Goal: Information Seeking & Learning: Learn about a topic

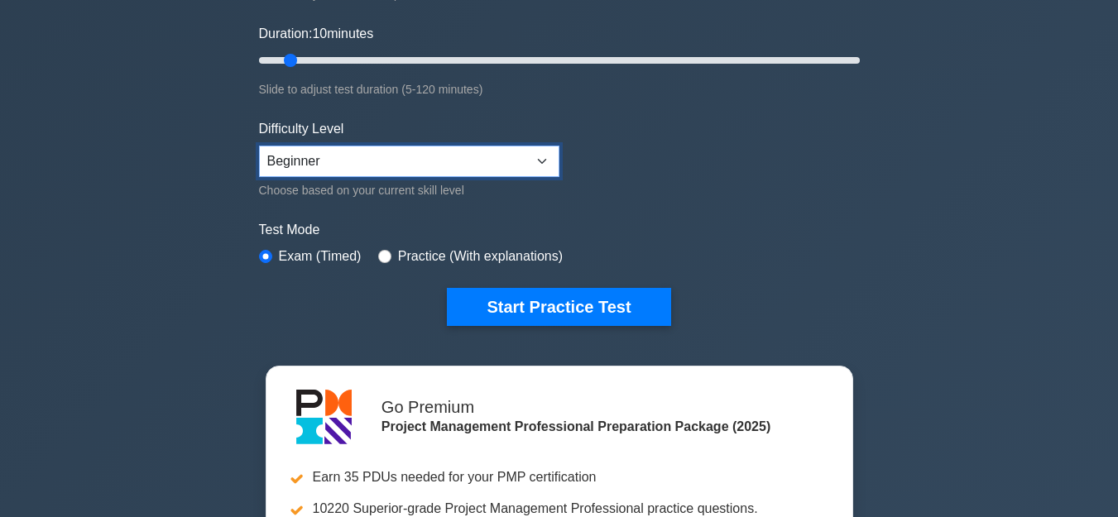
click at [422, 156] on select "Beginner Intermediate Expert" at bounding box center [409, 161] width 300 height 31
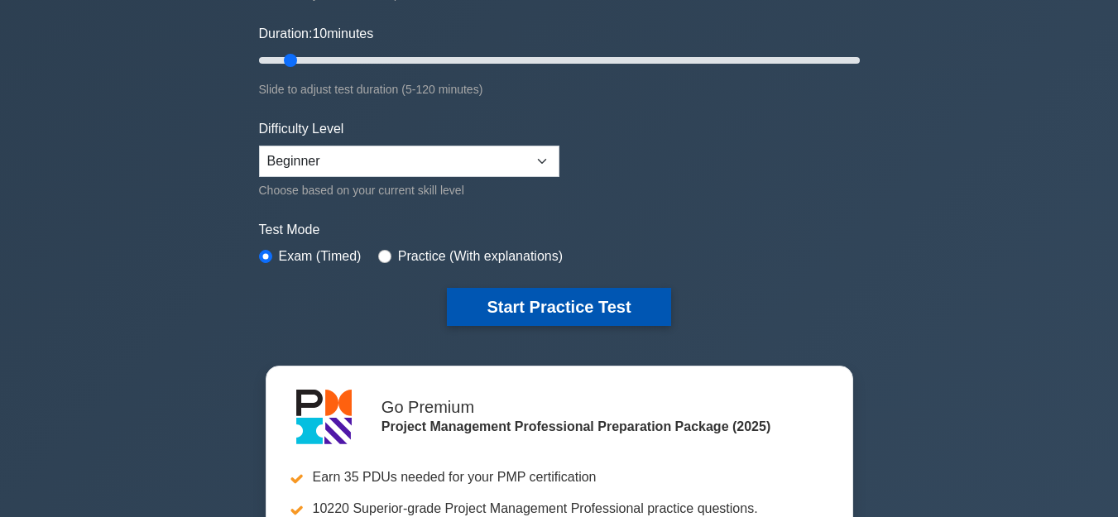
click at [605, 306] on button "Start Practice Test" at bounding box center [558, 307] width 223 height 38
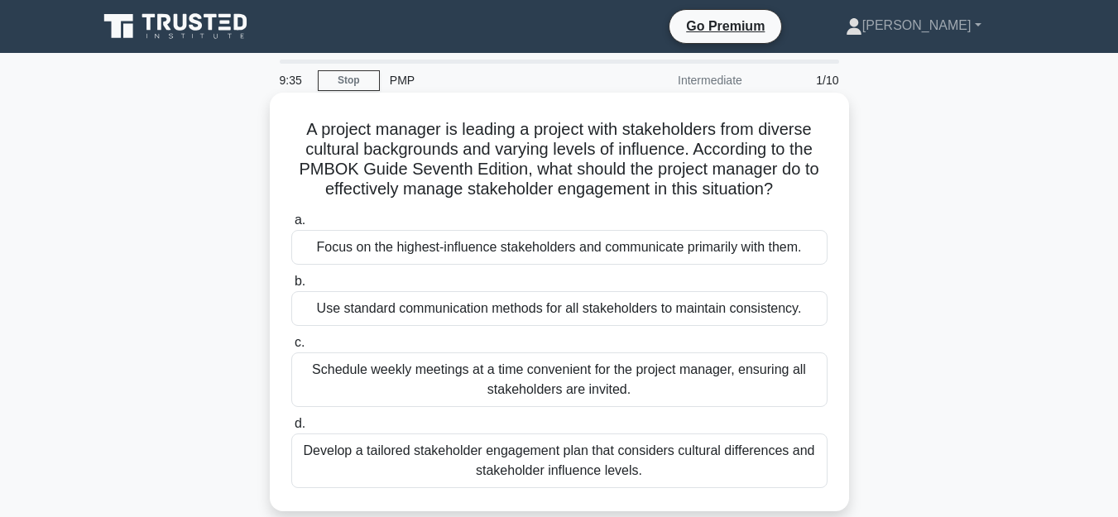
click at [331, 175] on h5 "A project manager is leading a project with stakeholders from diverse cultural …" at bounding box center [559, 159] width 539 height 81
click at [678, 449] on div "Develop a tailored stakeholder engagement plan that considers cultural differen…" at bounding box center [559, 460] width 536 height 55
click at [291, 429] on input "d. Develop a tailored stakeholder engagement plan that considers cultural diffe…" at bounding box center [291, 424] width 0 height 11
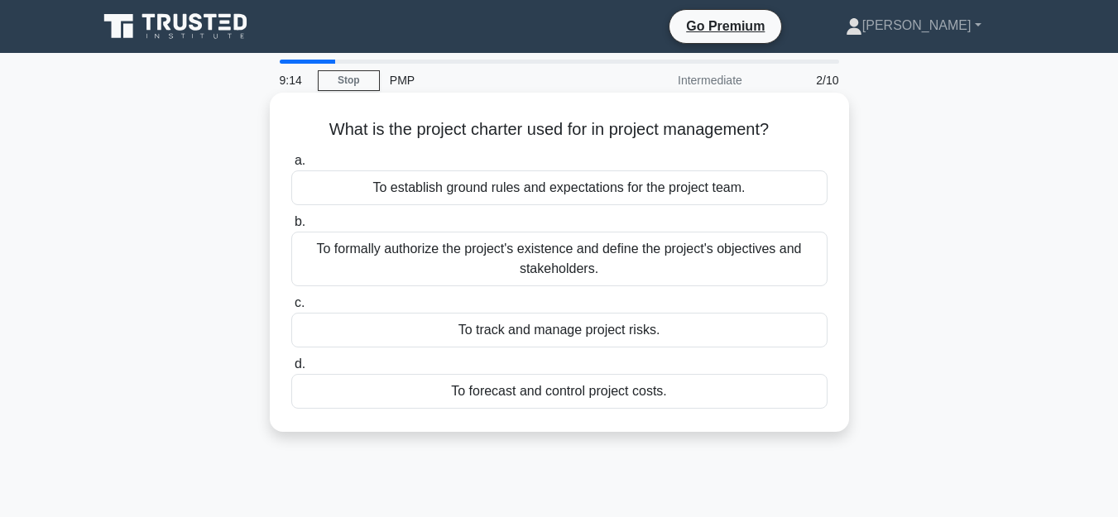
click at [402, 138] on h5 "What is the project charter used for in project management? .spinner_0XTQ{trans…" at bounding box center [559, 130] width 539 height 22
click at [625, 243] on div "To formally authorize the project's existence and define the project's objectiv…" at bounding box center [559, 259] width 536 height 55
click at [291, 227] on input "b. To formally authorize the project's existence and define the project's objec…" at bounding box center [291, 222] width 0 height 11
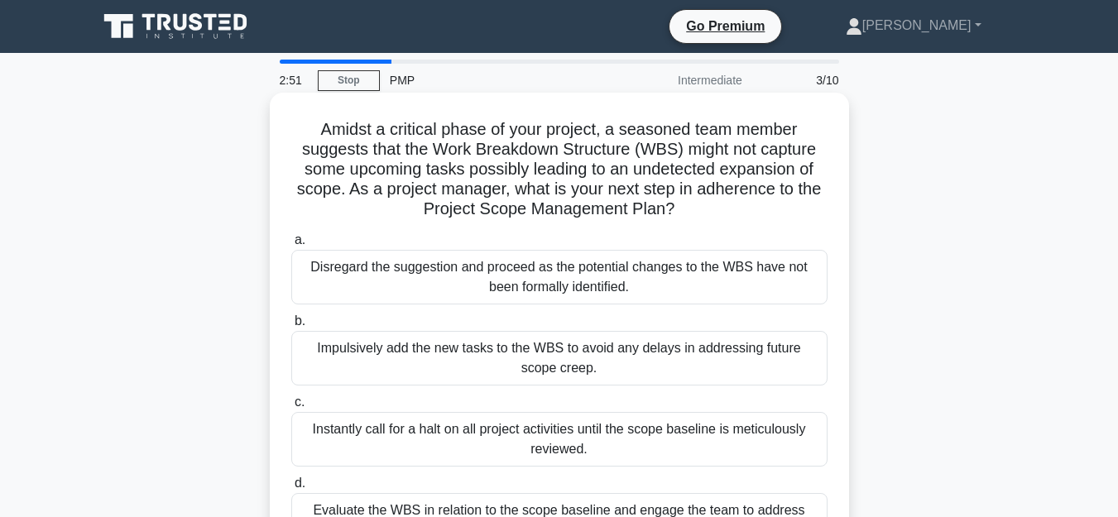
click at [515, 174] on h5 "Amidst a critical phase of your project, a seasoned team member suggests that t…" at bounding box center [559, 169] width 539 height 101
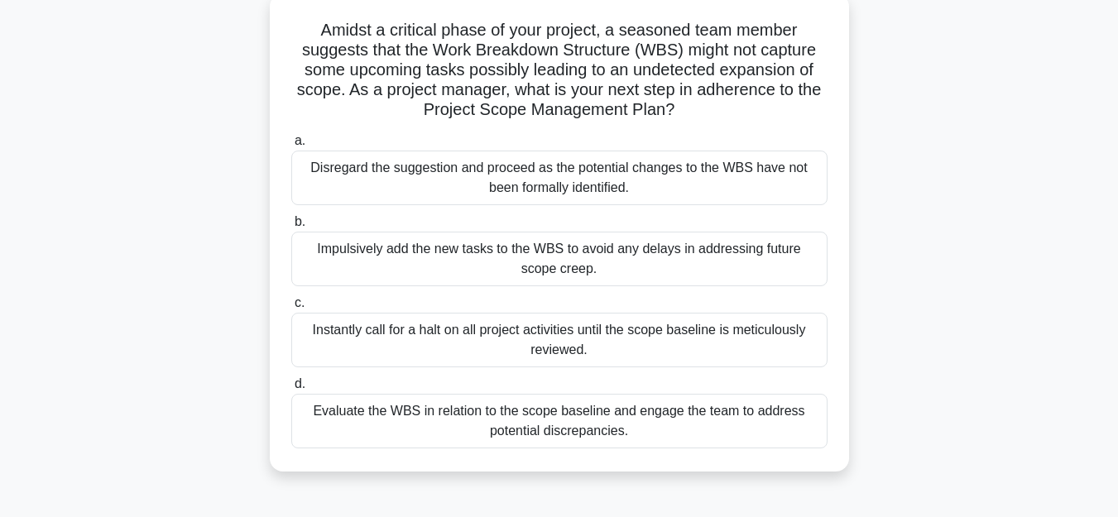
click at [582, 418] on div "Evaluate the WBS in relation to the scope baseline and engage the team to addre…" at bounding box center [559, 421] width 536 height 55
click at [291, 390] on input "d. Evaluate the WBS in relation to the scope baseline and engage the team to ad…" at bounding box center [291, 384] width 0 height 11
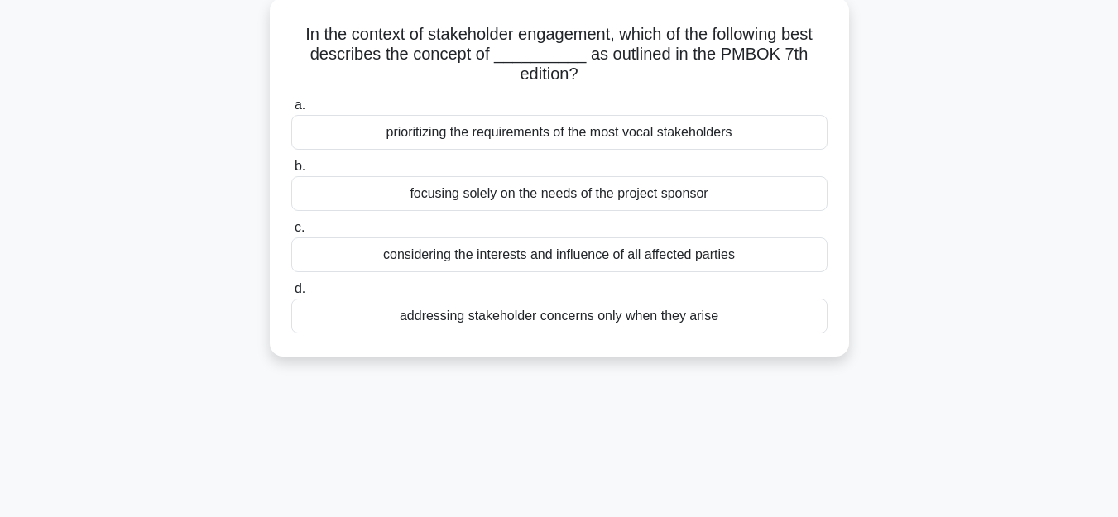
scroll to position [0, 0]
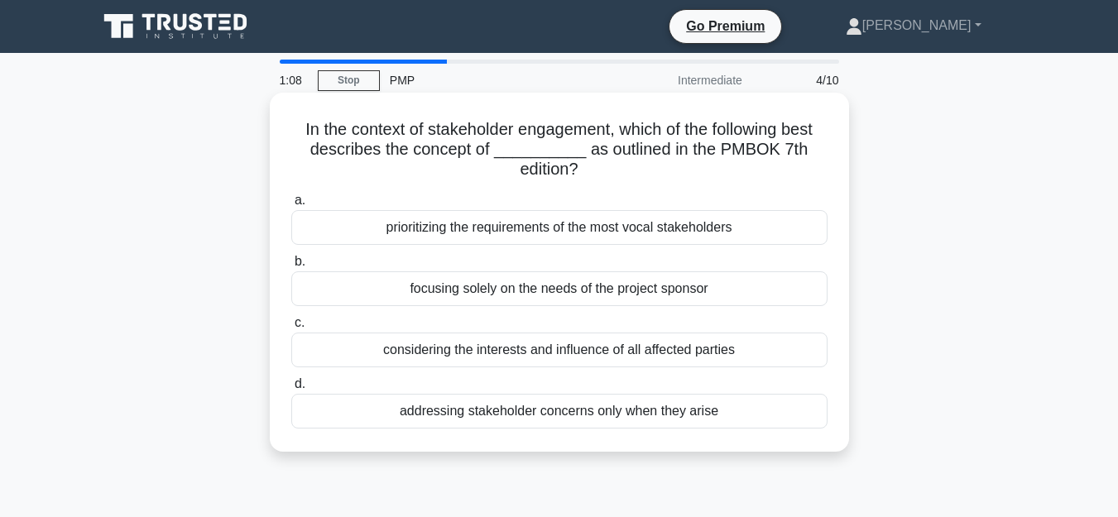
click at [553, 347] on div "considering the interests and influence of all affected parties" at bounding box center [559, 350] width 536 height 35
click at [291, 328] on input "c. considering the interests and influence of all affected parties" at bounding box center [291, 323] width 0 height 11
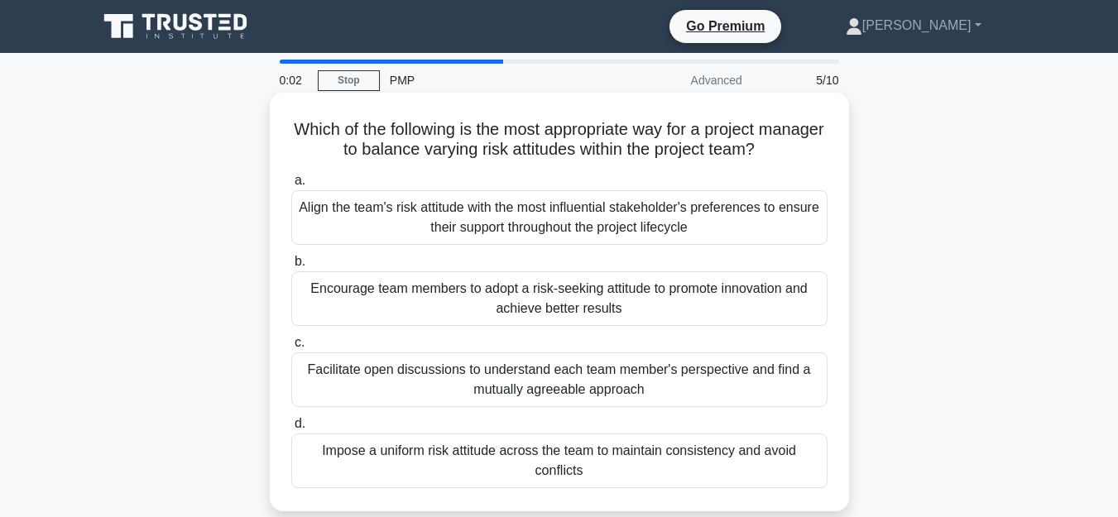
click at [482, 308] on div "Encourage team members to adopt a risk-seeking attitude to promote innovation a…" at bounding box center [559, 298] width 536 height 55
click at [291, 267] on input "b. Encourage team members to adopt a risk-seeking attitude to promote innovatio…" at bounding box center [291, 261] width 0 height 11
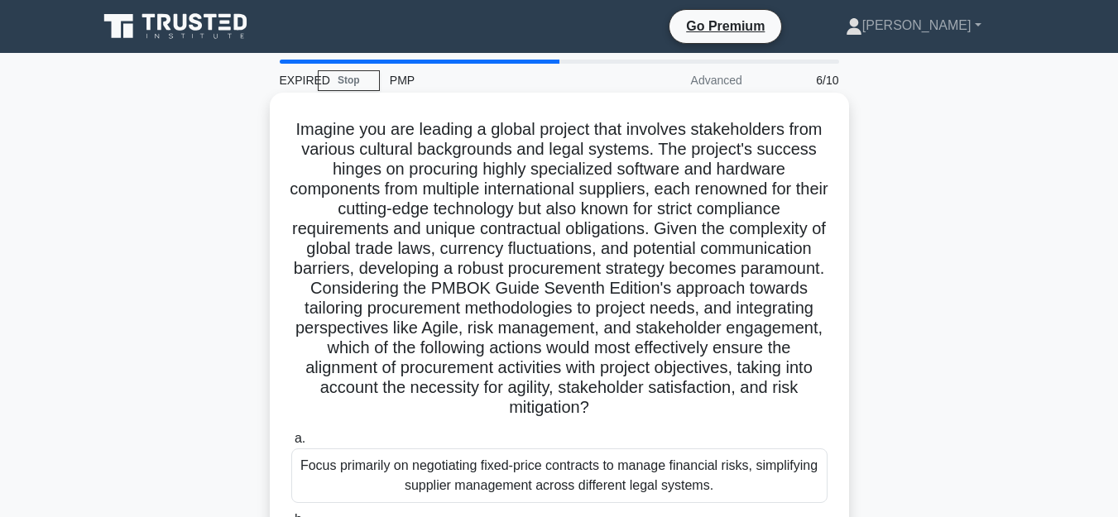
scroll to position [99, 0]
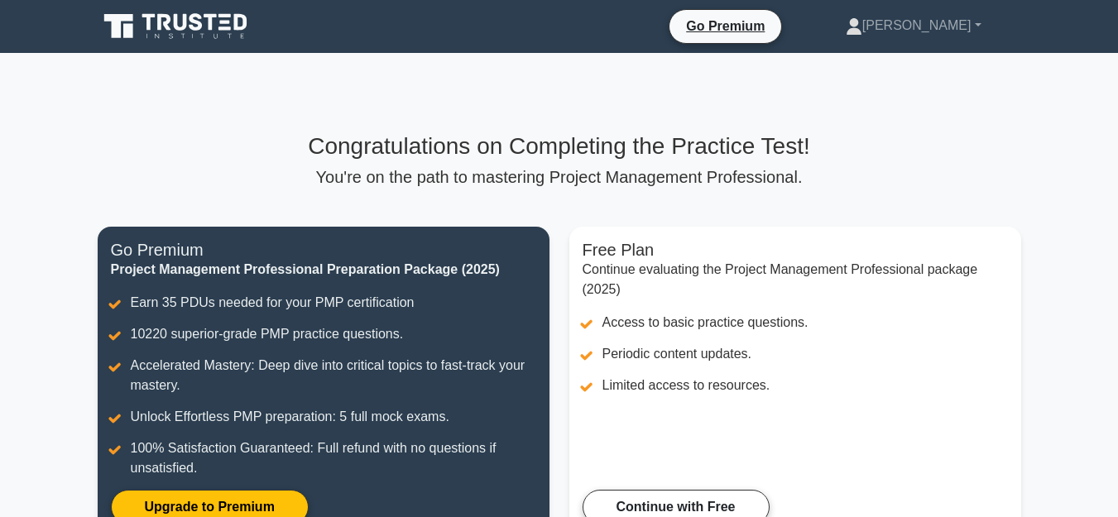
click at [542, 141] on h3 "Congratulations on Completing the Practice Test!" at bounding box center [559, 146] width 923 height 28
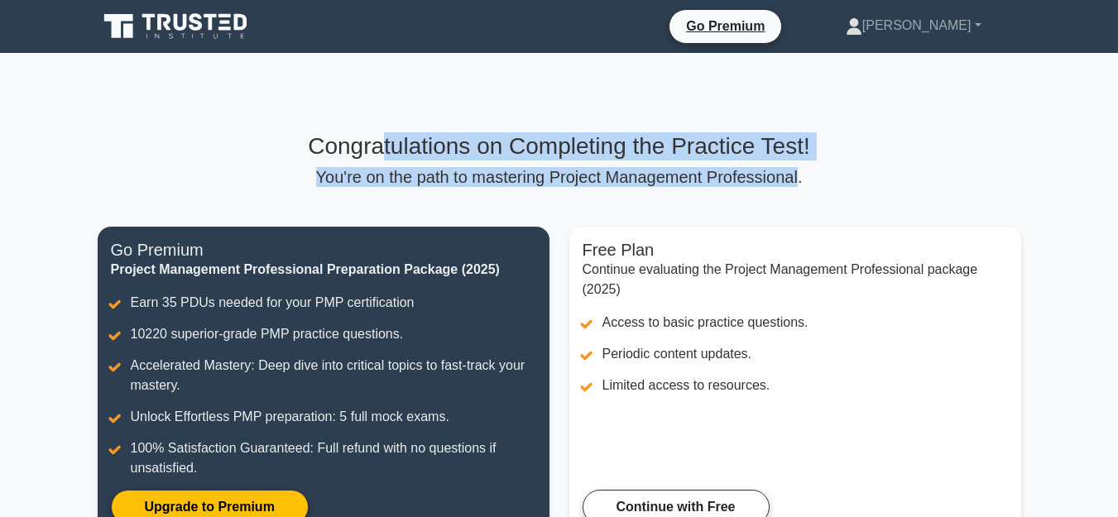
drag, startPoint x: 395, startPoint y: 146, endPoint x: 798, endPoint y: 181, distance: 405.2
click at [798, 181] on div "Congratulations on Completing the Practice Test! You're on the path to masterin…" at bounding box center [559, 159] width 923 height 55
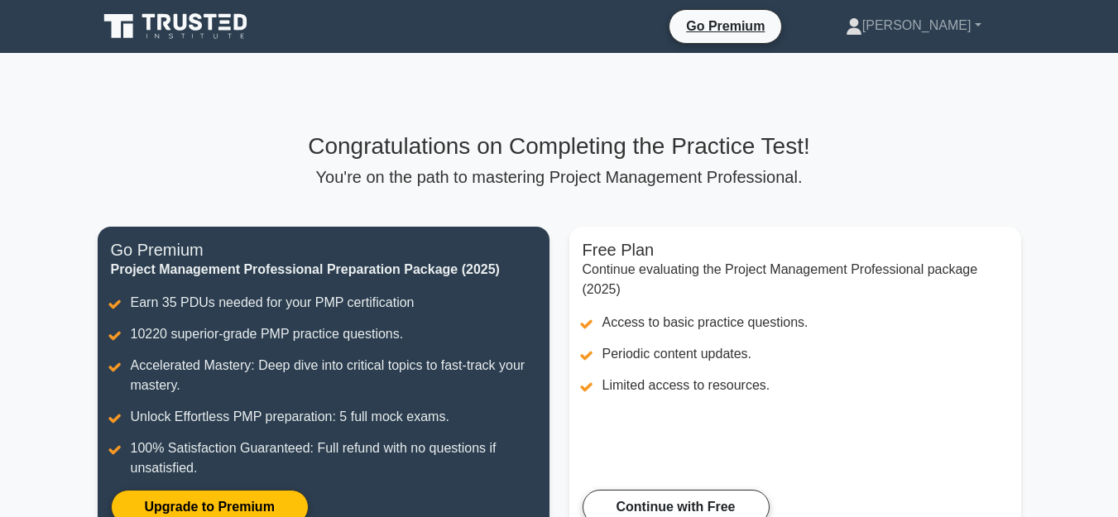
click at [122, 160] on h3 "Congratulations on Completing the Practice Test!" at bounding box center [559, 146] width 923 height 28
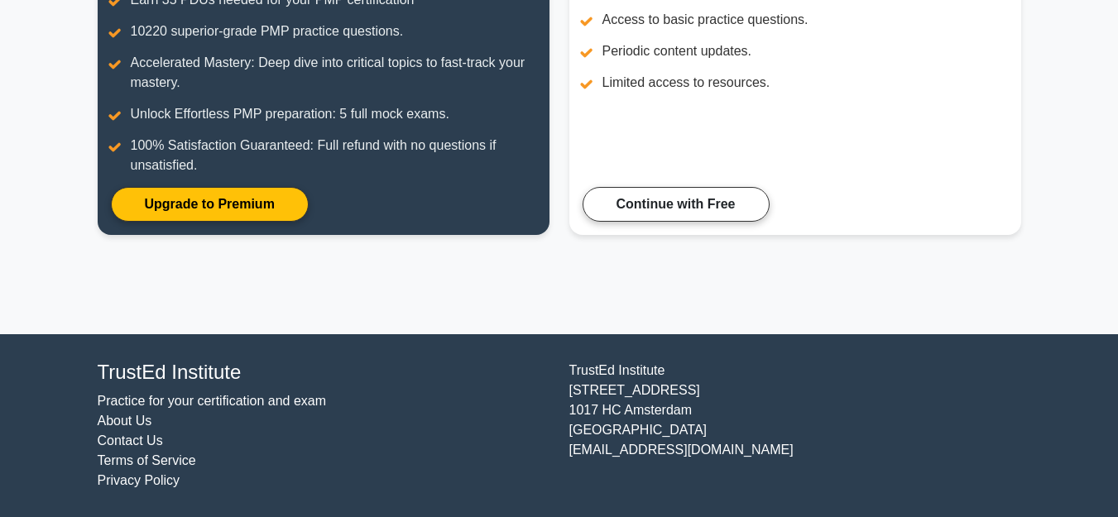
scroll to position [5, 0]
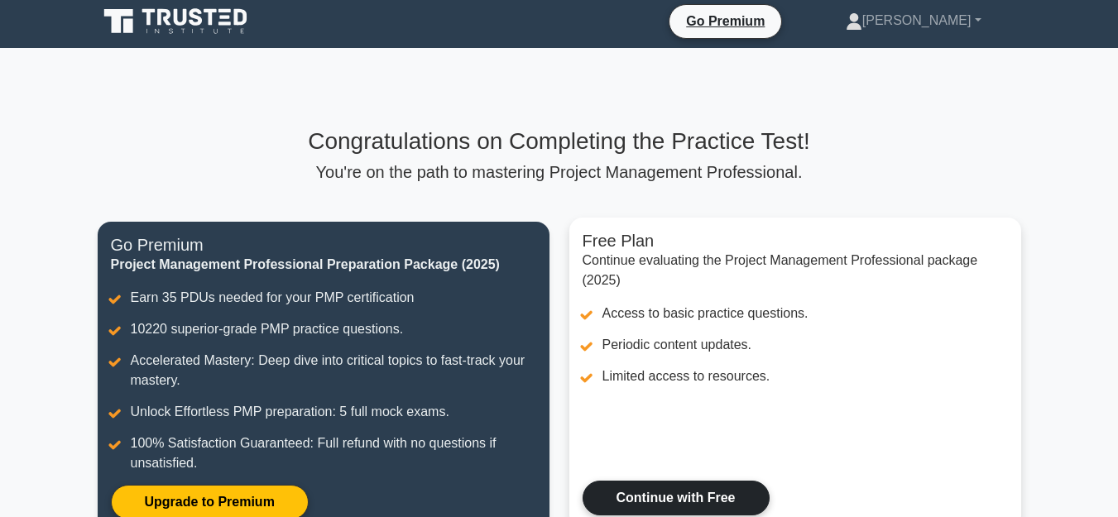
click at [663, 500] on link "Continue with Free" at bounding box center [675, 498] width 187 height 35
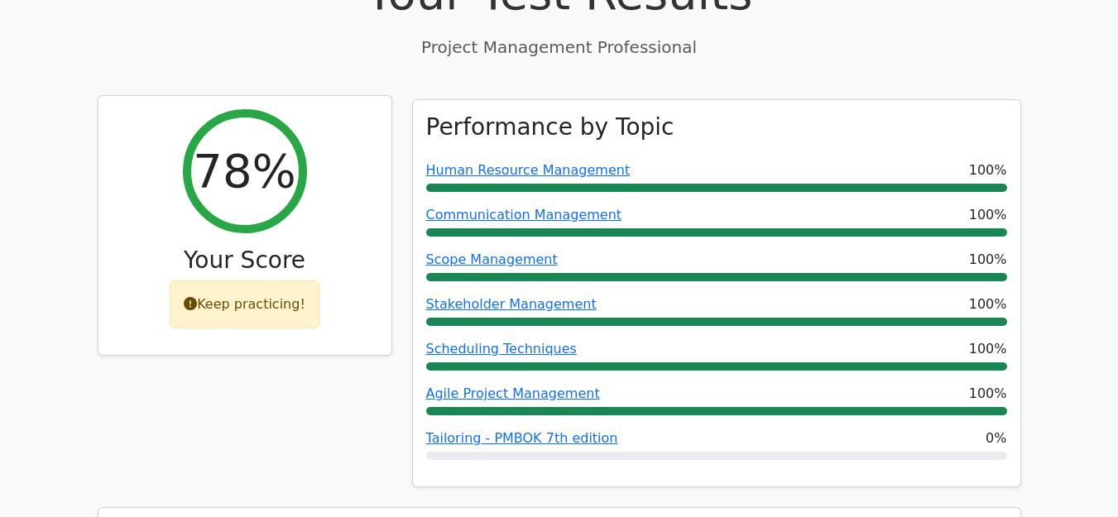
scroll to position [496, 0]
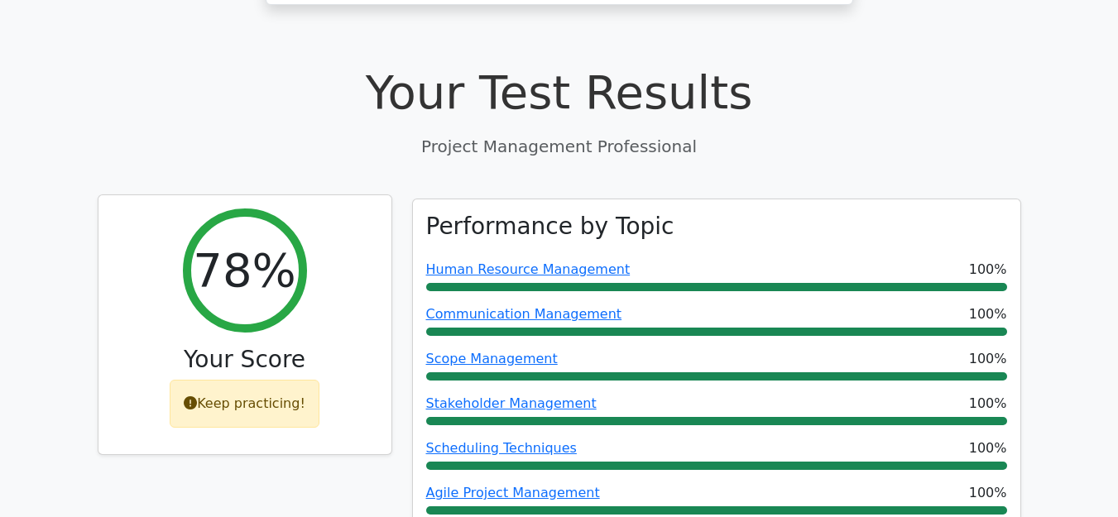
click at [288, 380] on div "Keep practicing!" at bounding box center [245, 404] width 150 height 48
click at [211, 380] on div "Keep practicing!" at bounding box center [245, 404] width 150 height 48
click at [255, 346] on h3 "Your Score" at bounding box center [245, 360] width 266 height 28
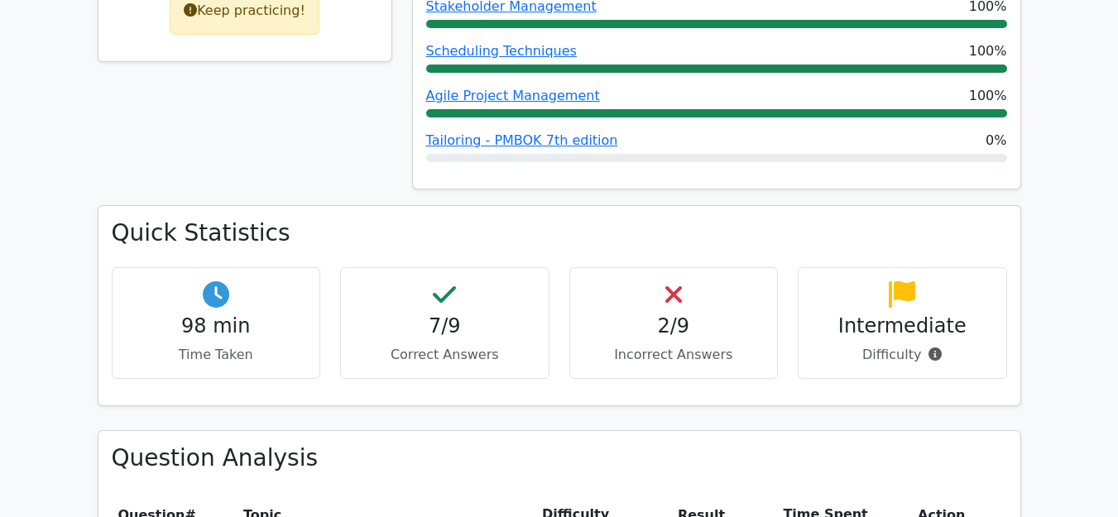
scroll to position [794, 0]
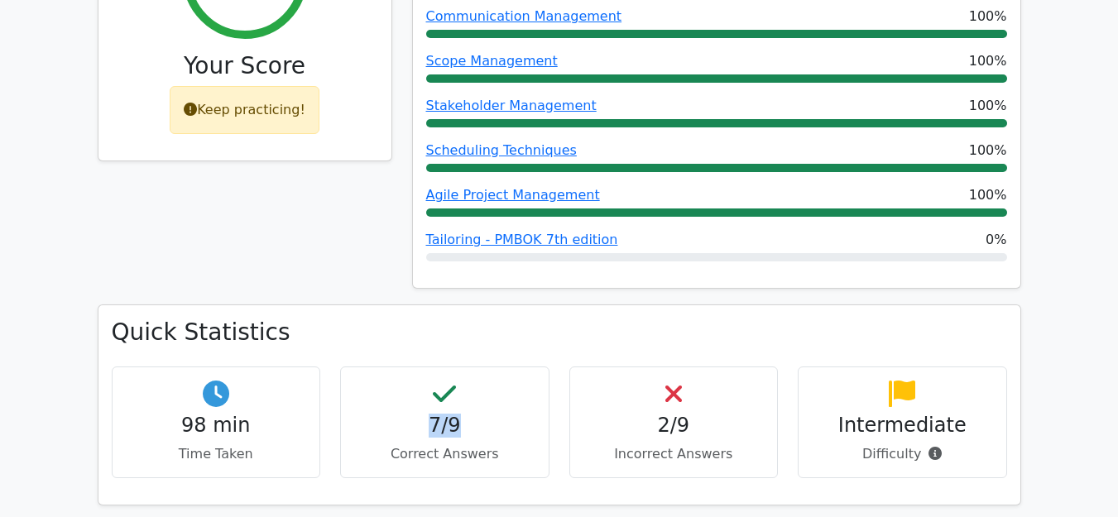
drag, startPoint x: 429, startPoint y: 366, endPoint x: 463, endPoint y: 366, distance: 33.9
click at [463, 414] on h4 "7/9" at bounding box center [444, 426] width 181 height 24
click at [673, 414] on h4 "2/9" at bounding box center [673, 426] width 181 height 24
click at [653, 414] on h4 "2/9" at bounding box center [673, 426] width 181 height 24
drag, startPoint x: 660, startPoint y: 371, endPoint x: 693, endPoint y: 371, distance: 33.1
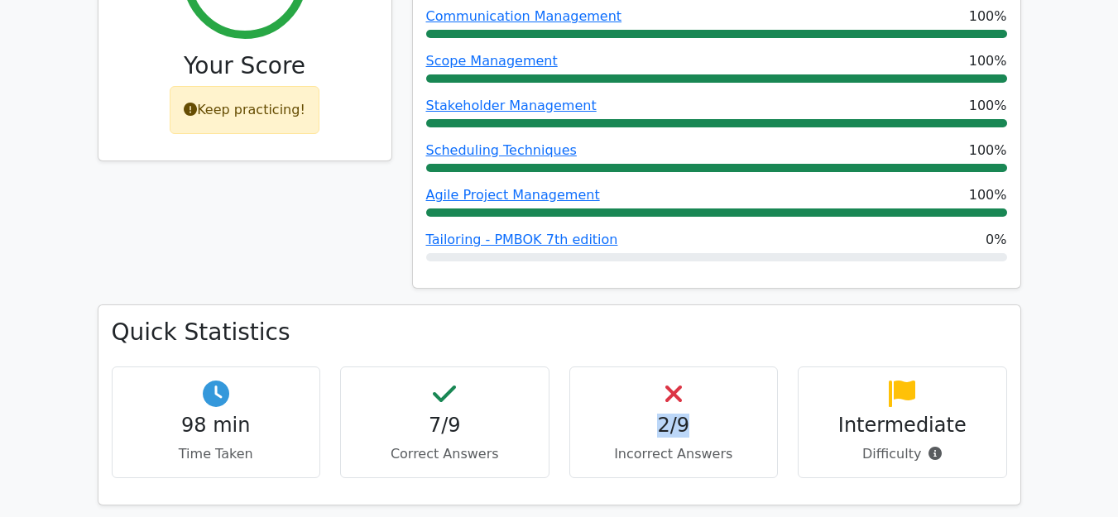
click at [693, 414] on h4 "2/9" at bounding box center [673, 426] width 181 height 24
click at [879, 414] on h4 "Intermediate" at bounding box center [901, 426] width 181 height 24
click at [896, 444] on p "Difficulty" at bounding box center [901, 454] width 181 height 20
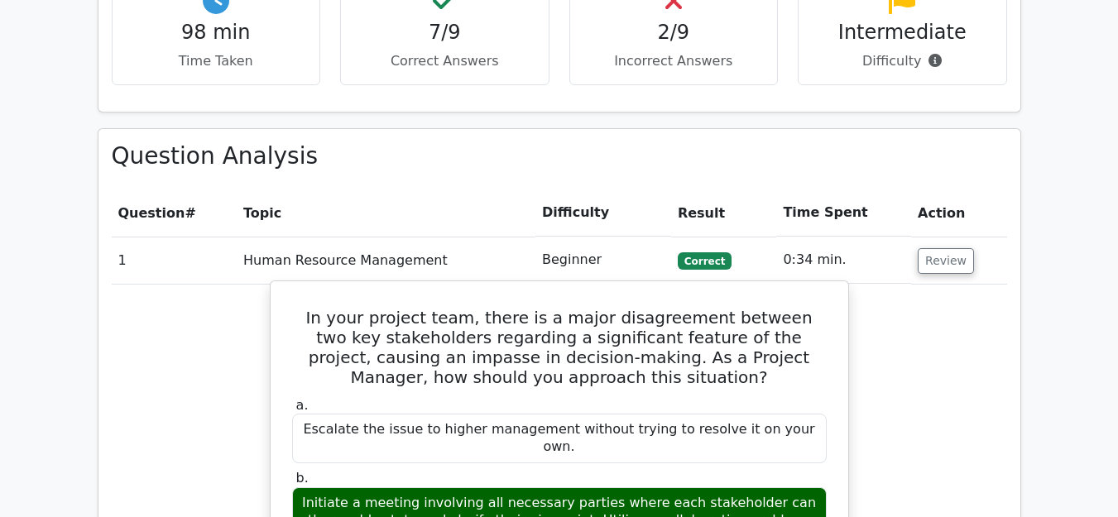
scroll to position [1290, 0]
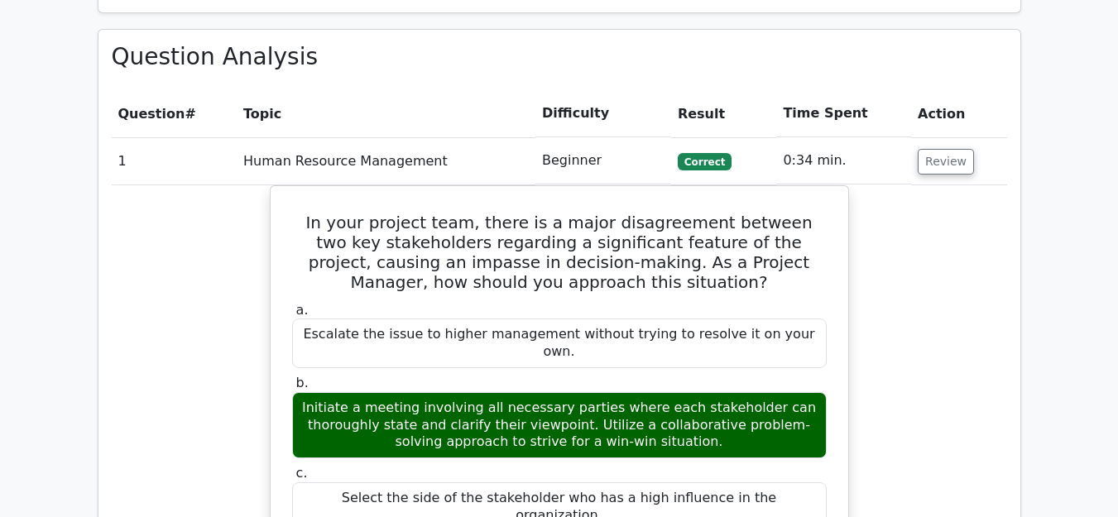
click at [718, 153] on span "Correct" at bounding box center [704, 161] width 54 height 17
click at [917, 149] on button "Review" at bounding box center [945, 162] width 56 height 26
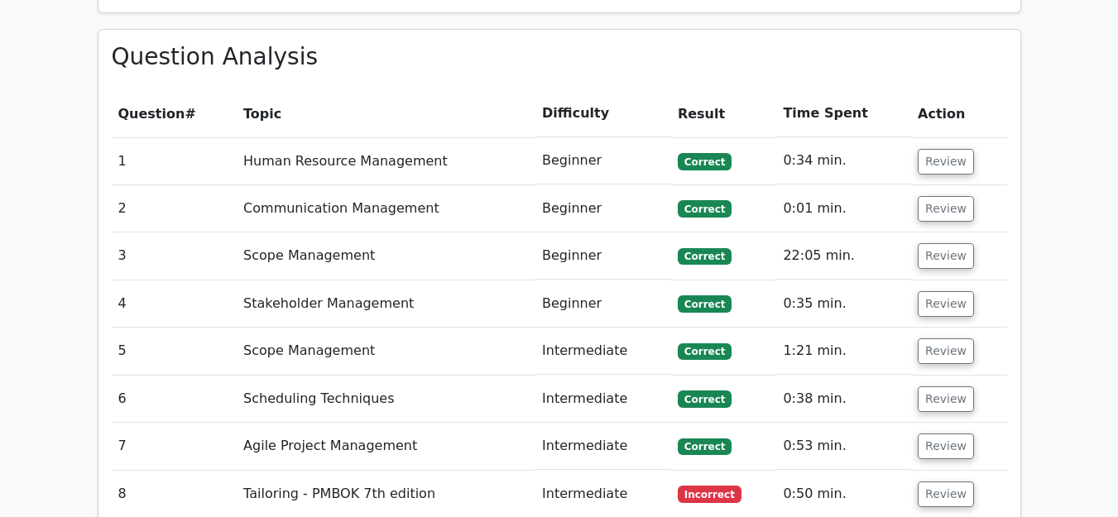
scroll to position [1390, 0]
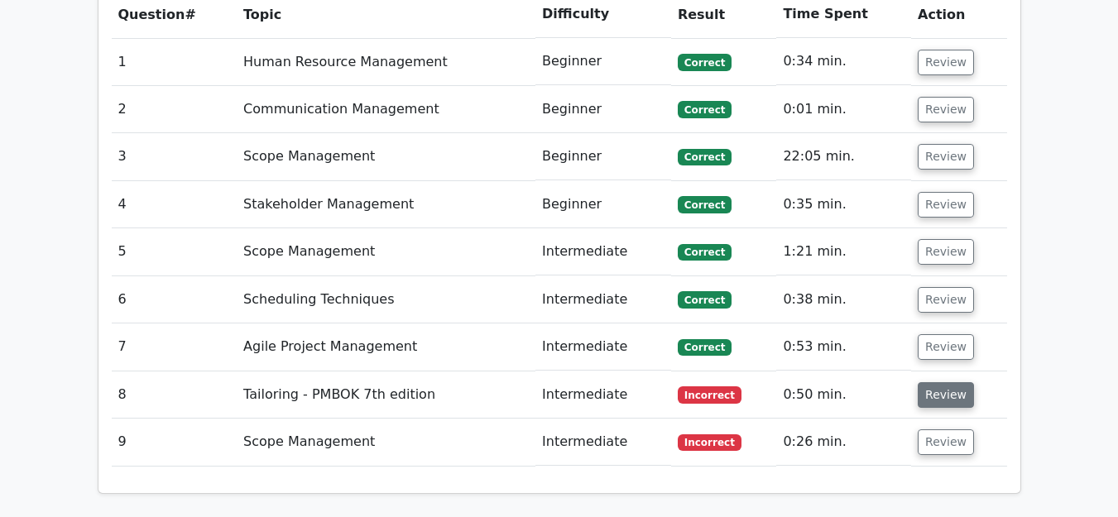
click at [941, 382] on button "Review" at bounding box center [945, 395] width 56 height 26
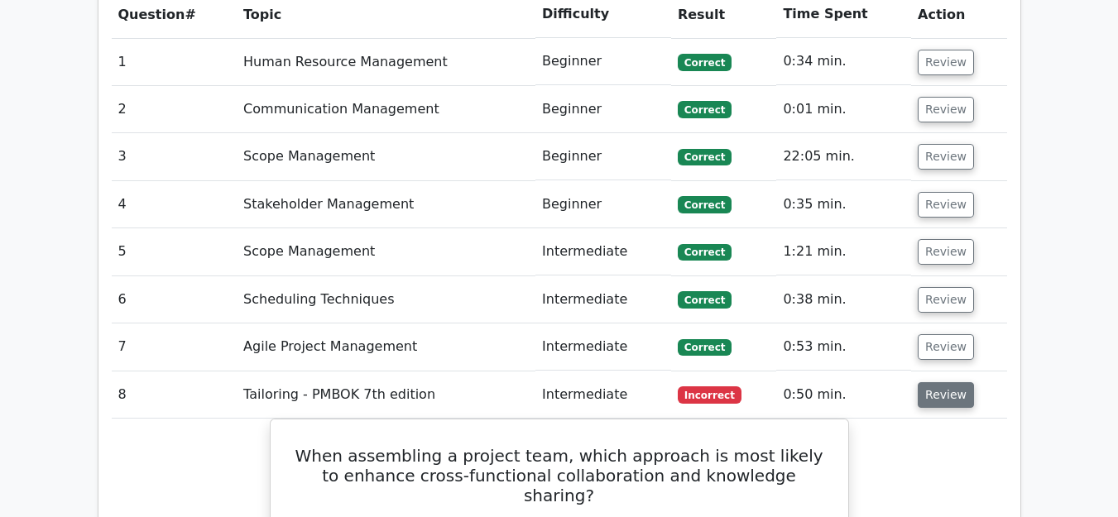
click at [930, 382] on button "Review" at bounding box center [945, 395] width 56 height 26
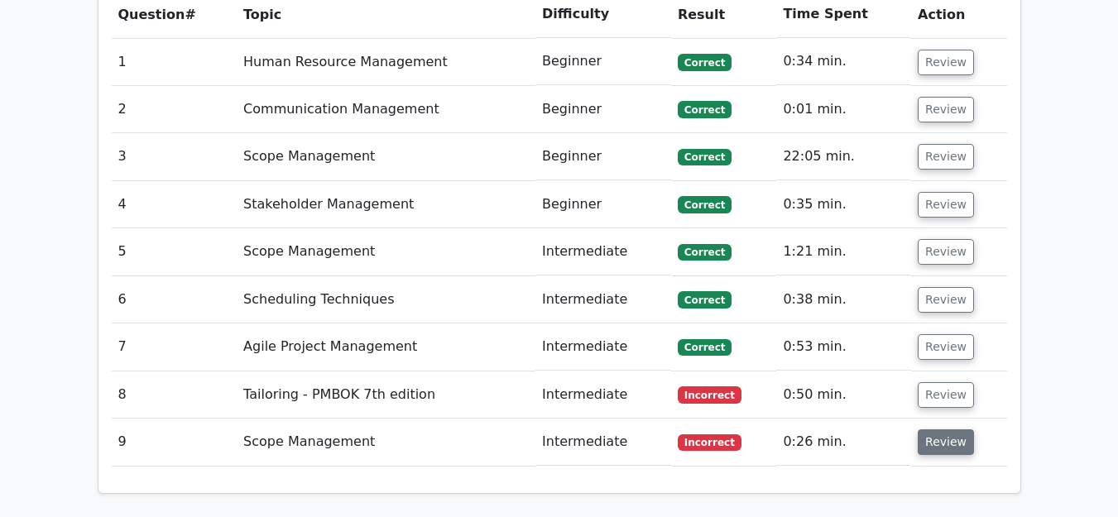
click at [922, 429] on button "Review" at bounding box center [945, 442] width 56 height 26
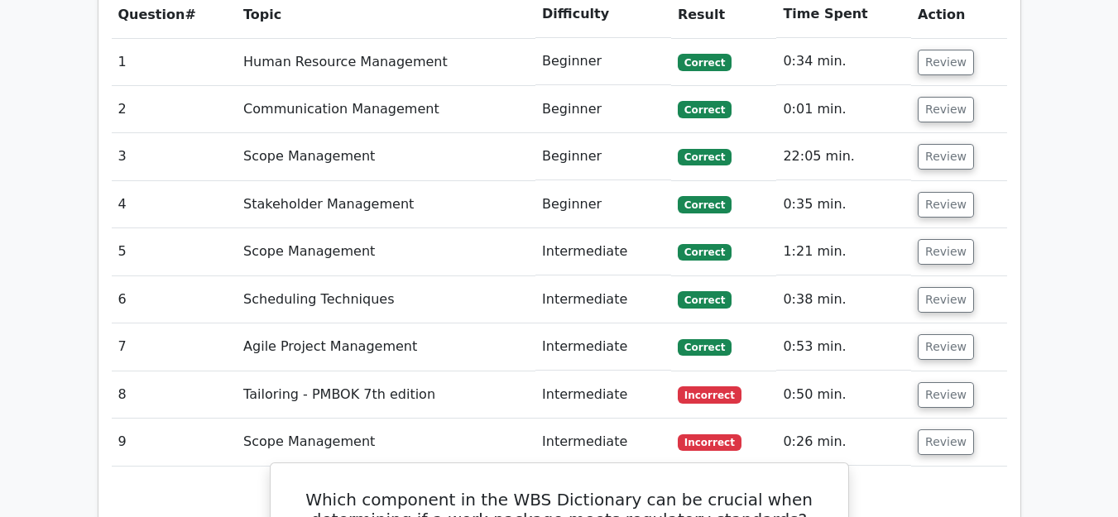
scroll to position [1588, 0]
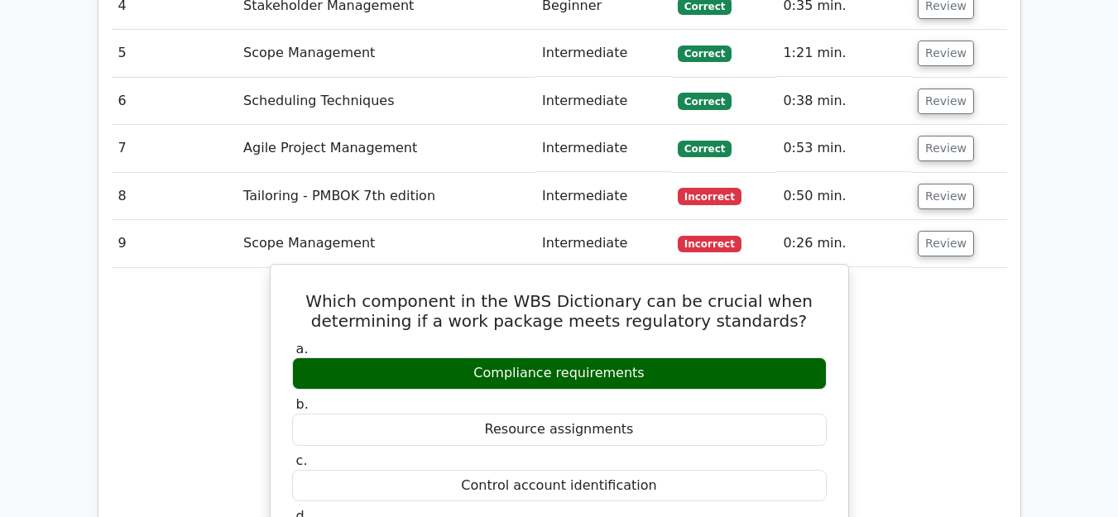
click at [400, 470] on div "Control account identification" at bounding box center [559, 486] width 534 height 32
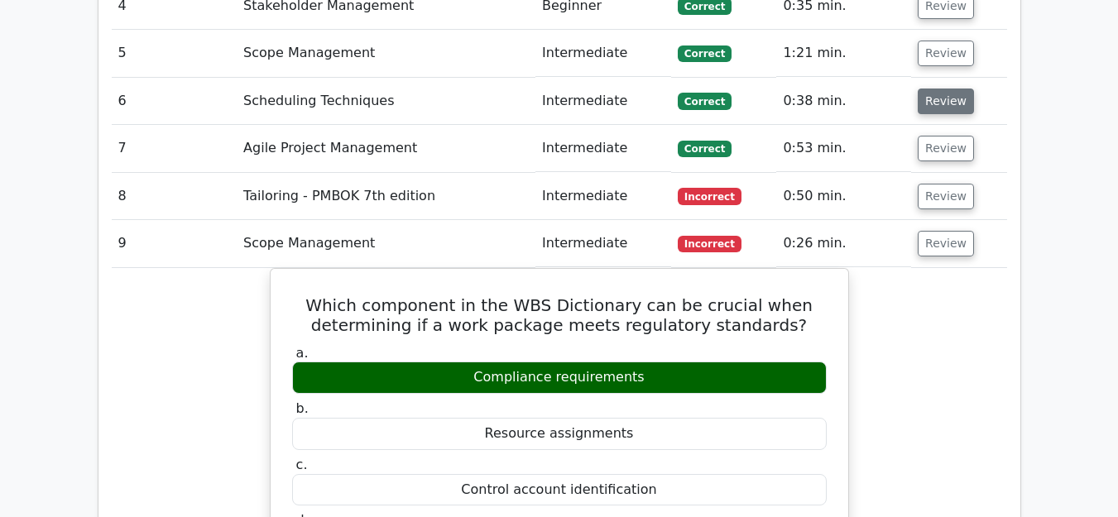
drag, startPoint x: 895, startPoint y: 12, endPoint x: 938, endPoint y: 48, distance: 55.8
click at [938, 48] on tbody "1 Human Resource Management Beginner Correct 0:34 min. Review a. b. c." at bounding box center [559, 433] width 895 height 1187
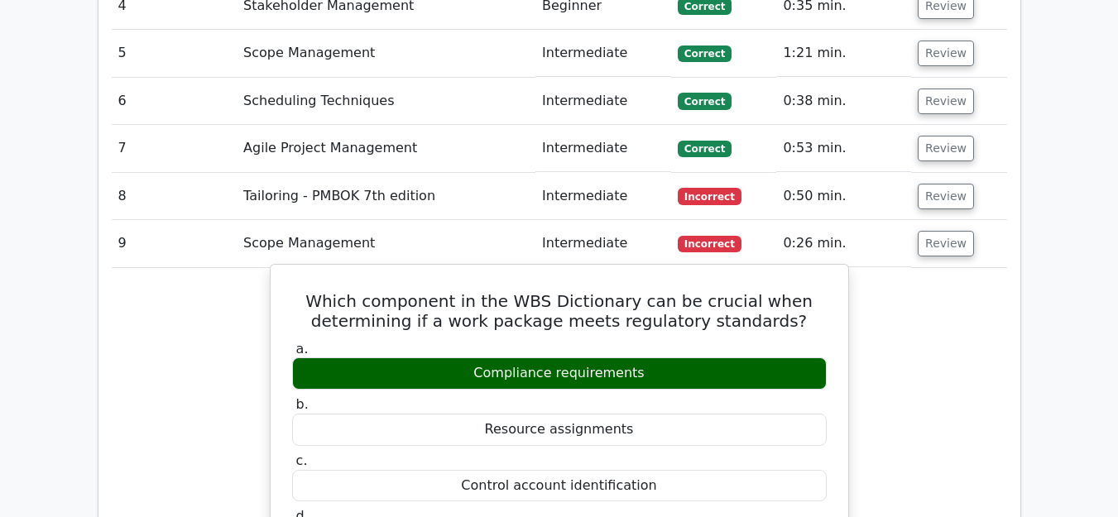
drag, startPoint x: 797, startPoint y: 271, endPoint x: 790, endPoint y: 257, distance: 15.9
click at [797, 291] on h5 "Which component in the WBS Dictionary can be crucial when determining if a work…" at bounding box center [559, 311] width 538 height 40
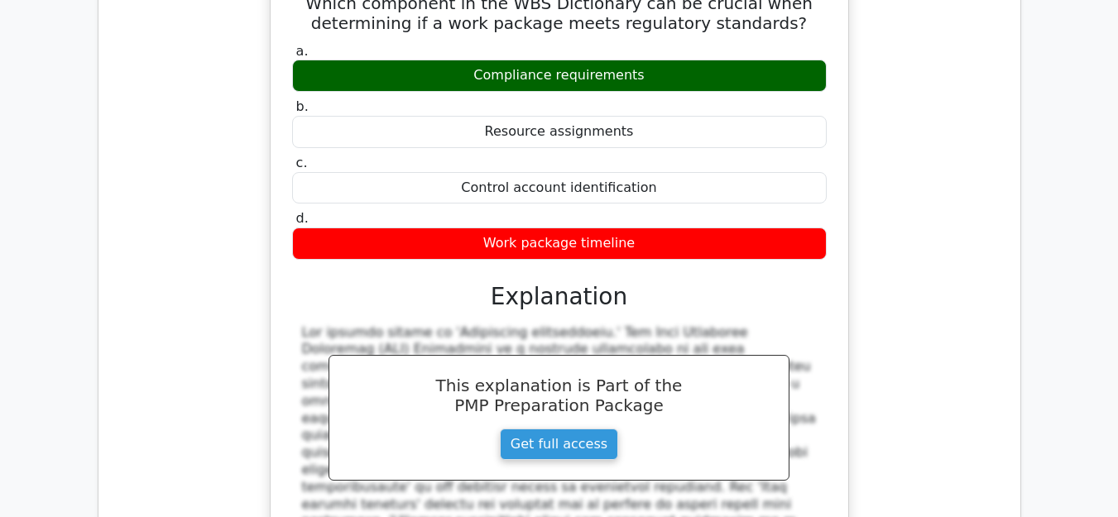
scroll to position [2085, 0]
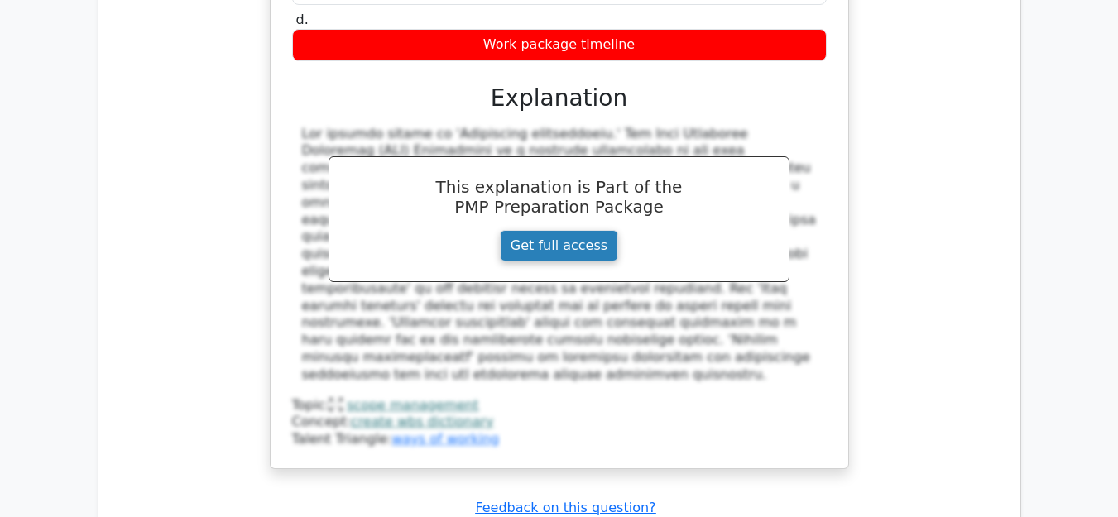
click at [552, 230] on link "Get full access" at bounding box center [559, 245] width 118 height 31
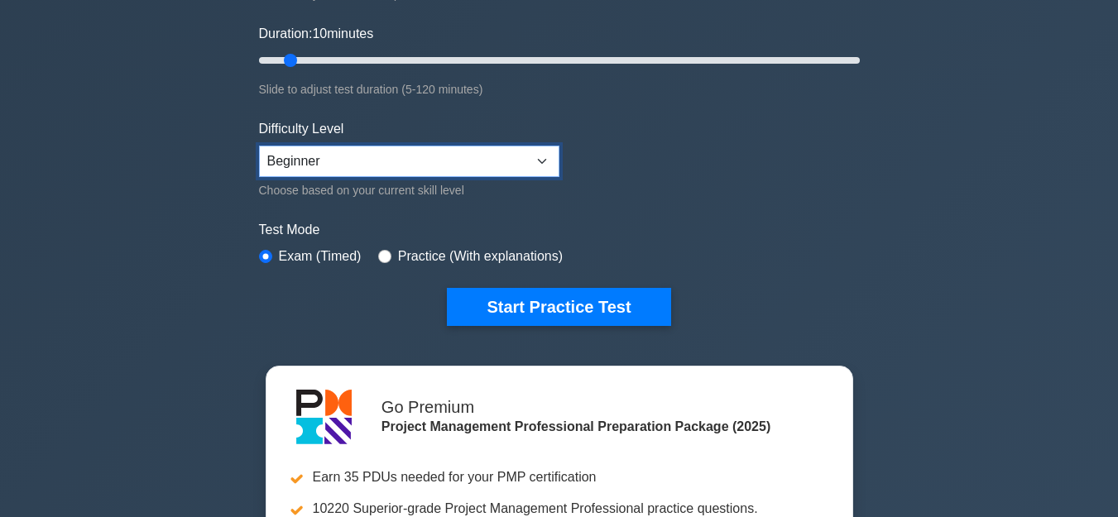
select select "expert"
click at [259, 146] on select "Beginner Intermediate Expert" at bounding box center [409, 161] width 300 height 31
click at [398, 251] on label "Practice (With explanations)" at bounding box center [480, 257] width 165 height 20
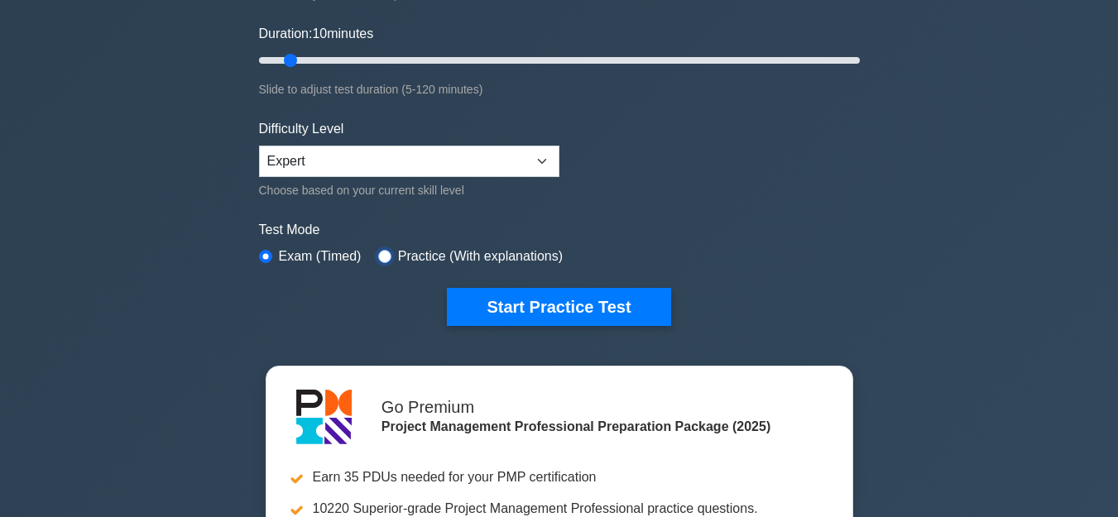
click at [385, 258] on input "radio" at bounding box center [384, 256] width 13 height 13
radio input "true"
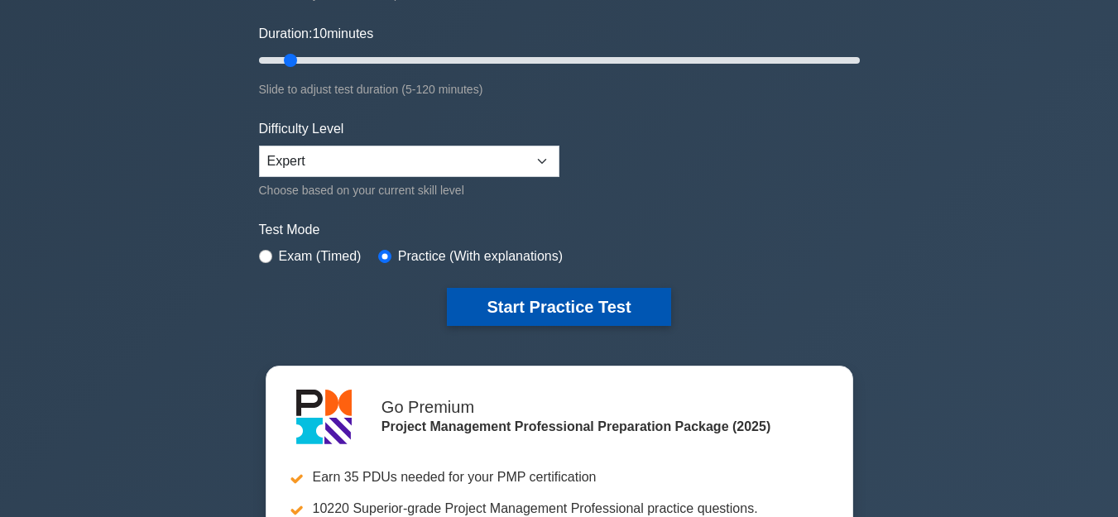
click at [548, 318] on button "Start Practice Test" at bounding box center [558, 307] width 223 height 38
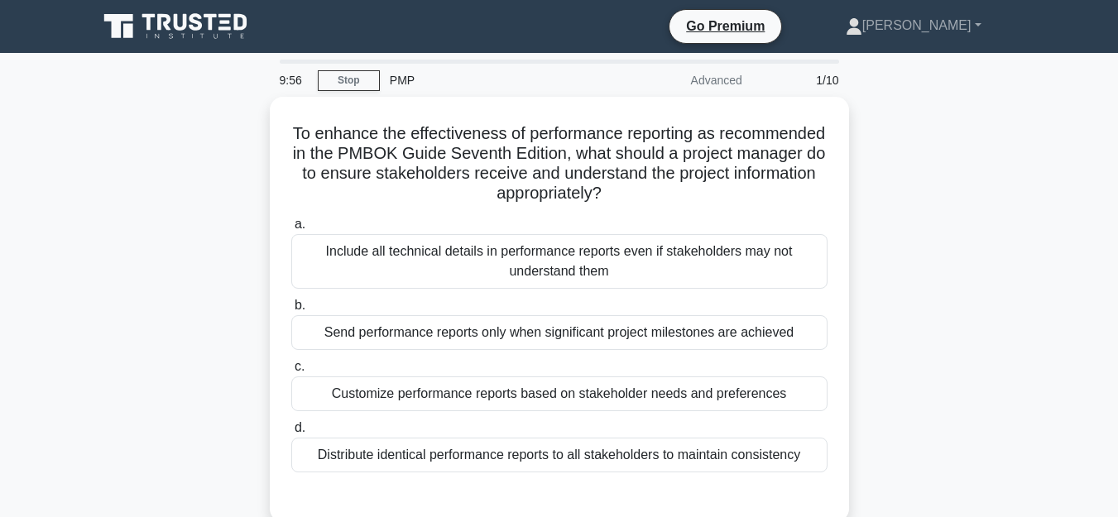
click at [941, 180] on div "To enhance the effectiveness of performance reporting as recommended in the PMB…" at bounding box center [559, 319] width 943 height 445
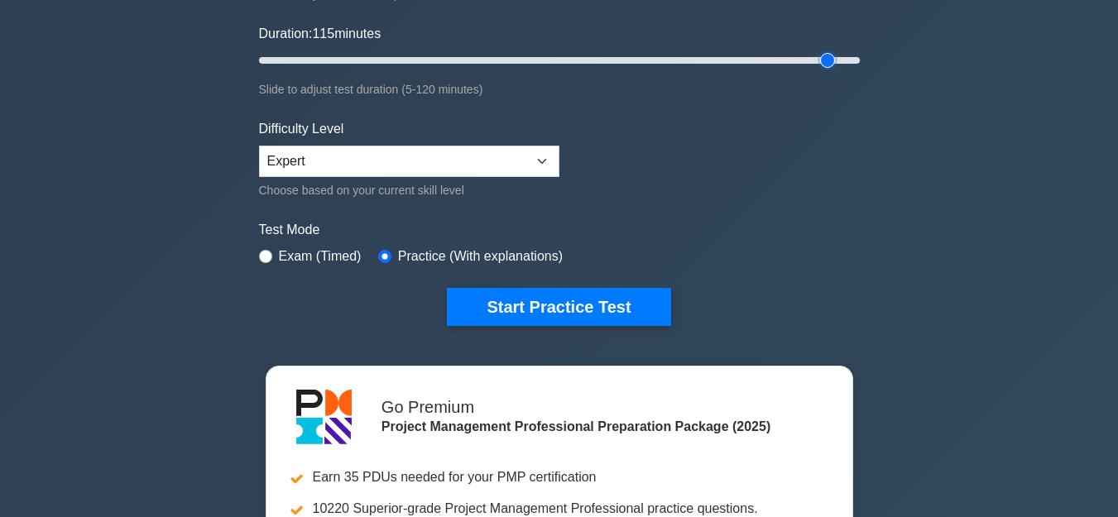
drag, startPoint x: 290, startPoint y: 65, endPoint x: 821, endPoint y: 88, distance: 530.7
type input "115"
click at [821, 70] on input "Duration: 115 minutes" at bounding box center [559, 60] width 601 height 20
click at [271, 248] on div "Exam (Timed)" at bounding box center [310, 257] width 103 height 20
click at [272, 251] on div "Exam (Timed)" at bounding box center [310, 257] width 103 height 20
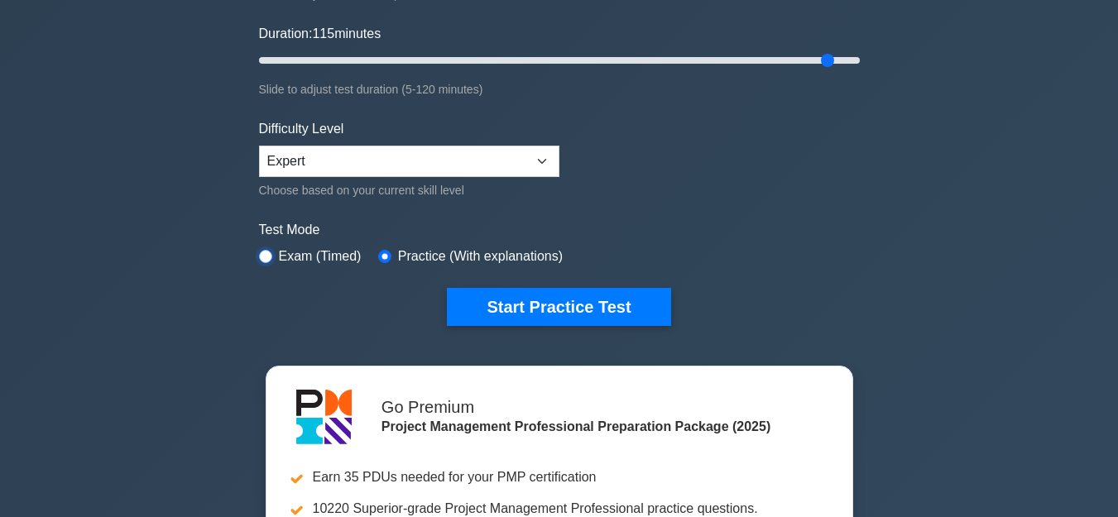
click at [271, 255] on input "radio" at bounding box center [265, 256] width 13 height 13
radio input "true"
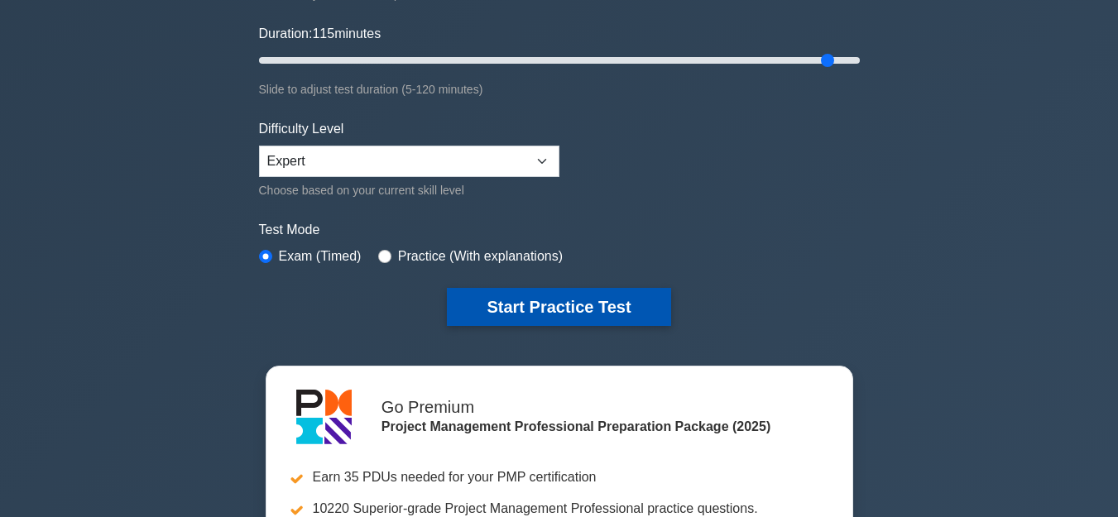
click at [525, 309] on button "Start Practice Test" at bounding box center [558, 307] width 223 height 38
click at [632, 314] on button "Start Practice Test" at bounding box center [558, 307] width 223 height 38
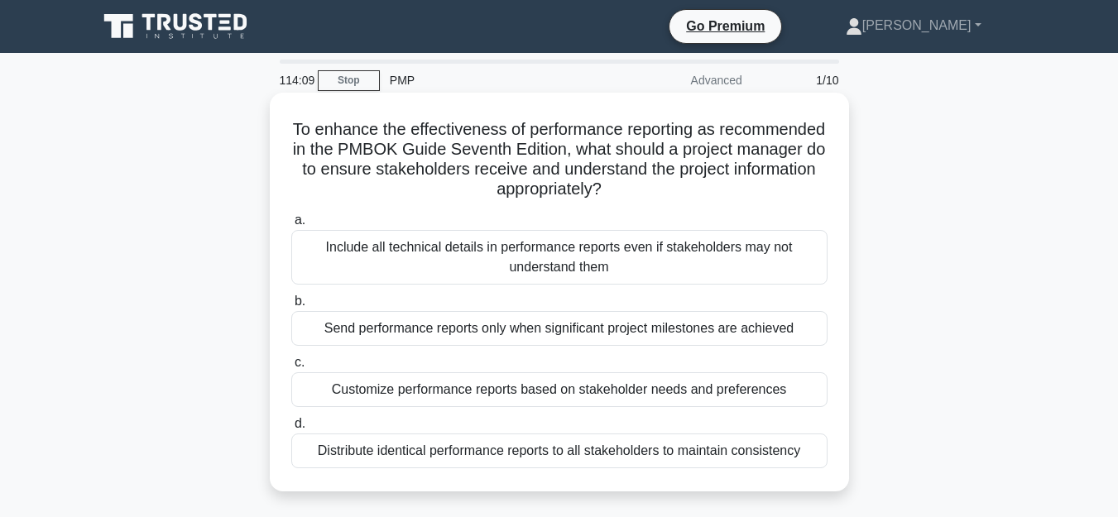
click at [759, 396] on div "Customize performance reports based on stakeholder needs and preferences" at bounding box center [559, 389] width 536 height 35
click at [291, 368] on input "c. Customize performance reports based on stakeholder needs and preferences" at bounding box center [291, 362] width 0 height 11
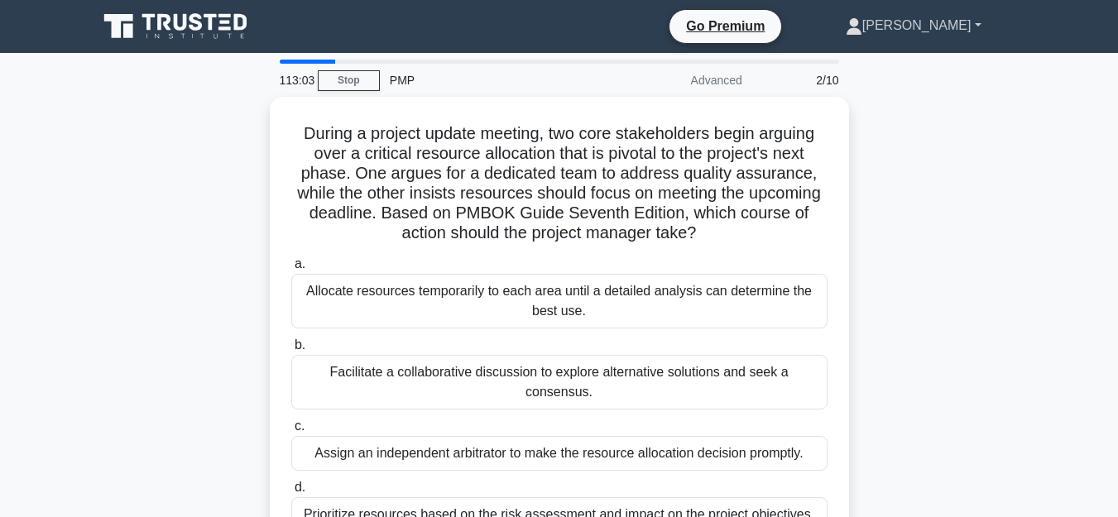
click at [962, 16] on link "[PERSON_NAME]" at bounding box center [913, 25] width 215 height 33
click at [922, 70] on link "Profile" at bounding box center [872, 64] width 131 height 26
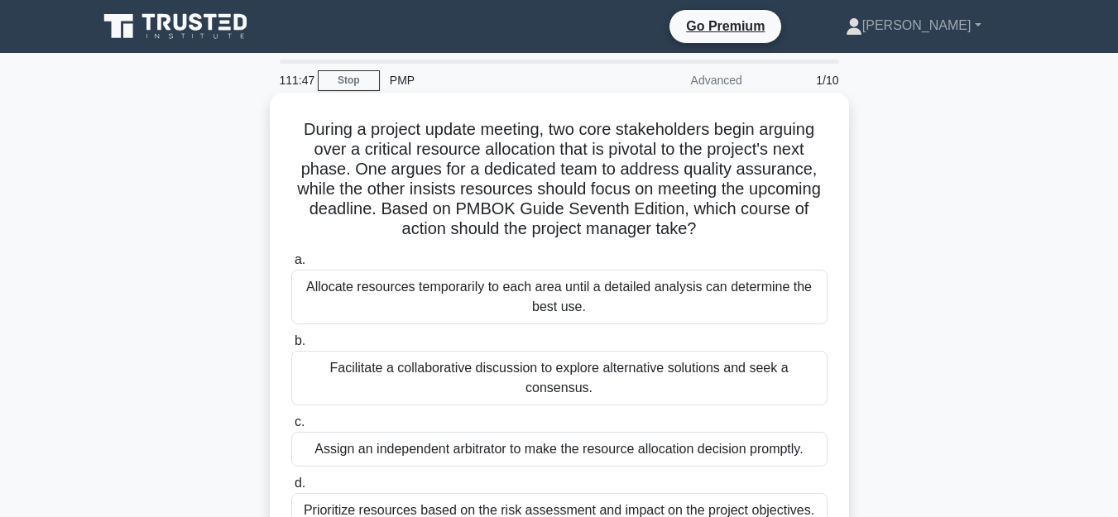
scroll to position [99, 0]
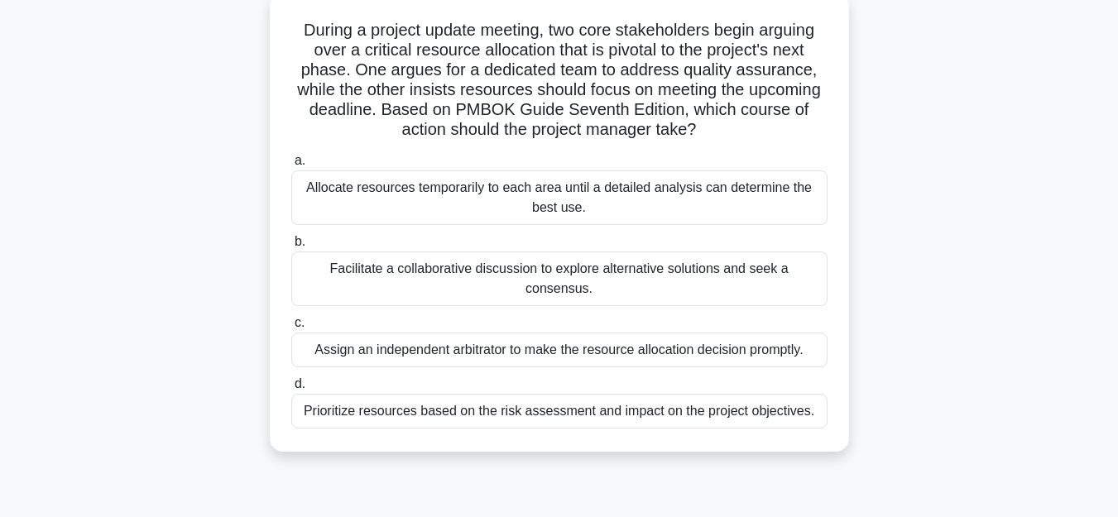
click at [581, 419] on div "Prioritize resources based on the risk assessment and impact on the project obj…" at bounding box center [559, 411] width 536 height 35
click at [291, 390] on input "d. Prioritize resources based on the risk assessment and impact on the project …" at bounding box center [291, 384] width 0 height 11
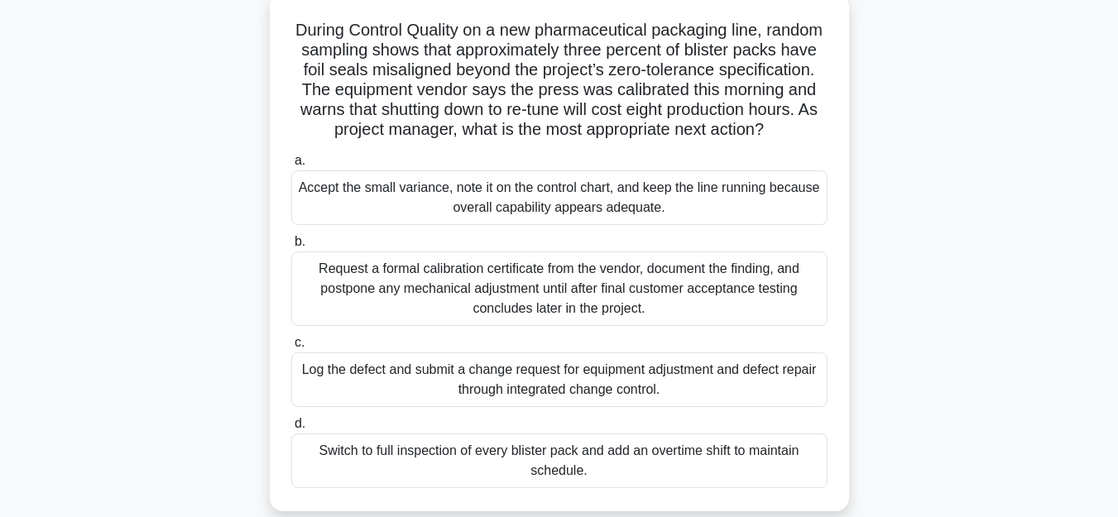
click at [540, 285] on div "Request a formal calibration certificate from the vendor, document the finding,…" at bounding box center [559, 288] width 536 height 74
click at [291, 247] on input "b. Request a formal calibration certificate from the vendor, document the findi…" at bounding box center [291, 242] width 0 height 11
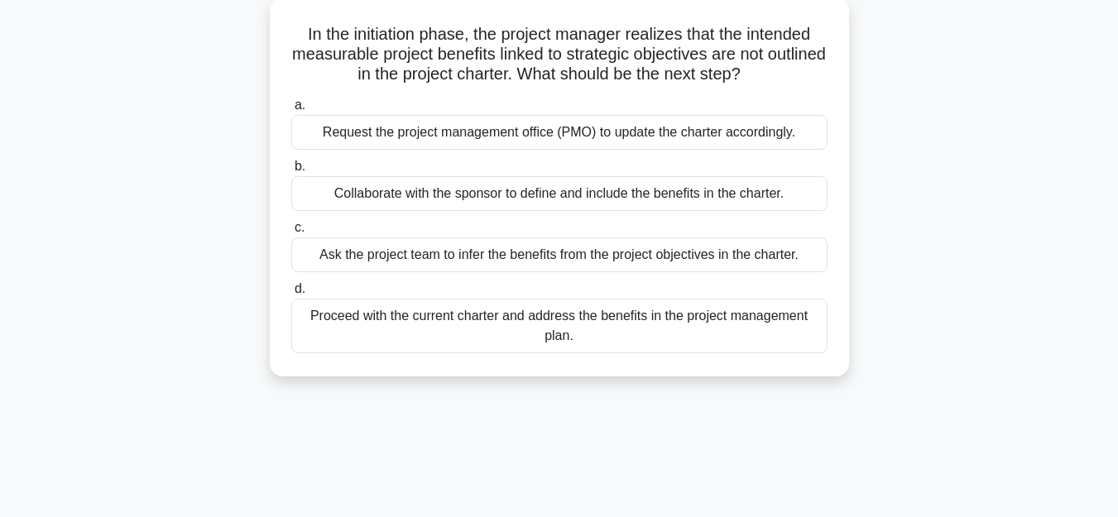
scroll to position [0, 0]
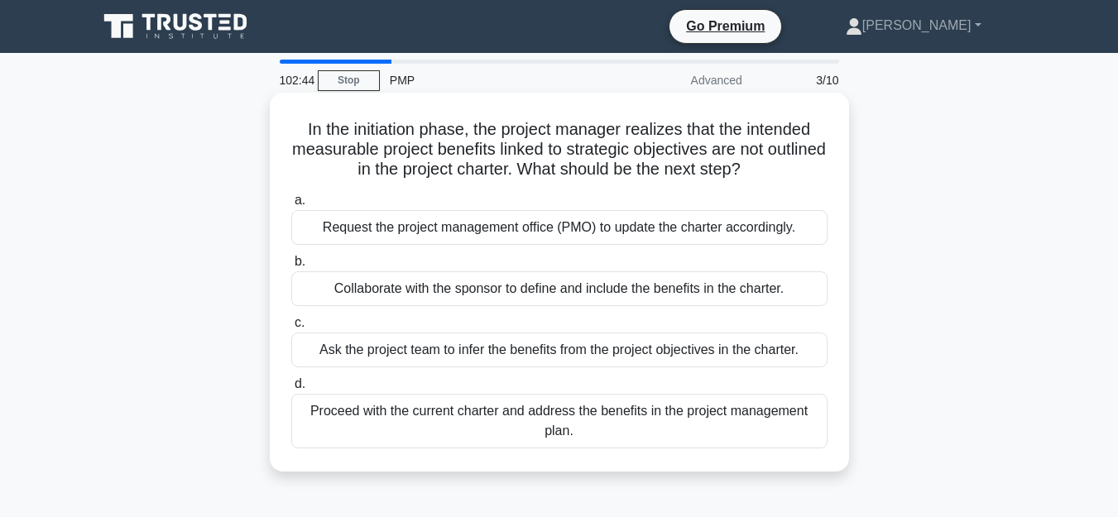
click at [603, 231] on div "Request the project management office (PMO) to update the charter accordingly." at bounding box center [559, 227] width 536 height 35
click at [291, 206] on input "a. Request the project management office (PMO) to update the charter accordingl…" at bounding box center [291, 200] width 0 height 11
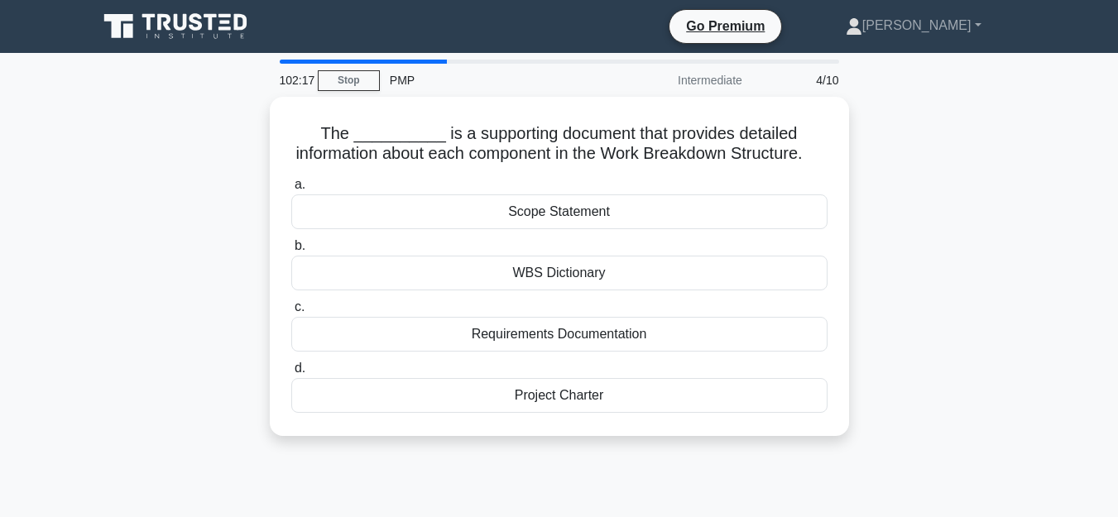
click at [699, 442] on div "The __________ is a supporting document that provides detailed information abou…" at bounding box center [559, 276] width 943 height 359
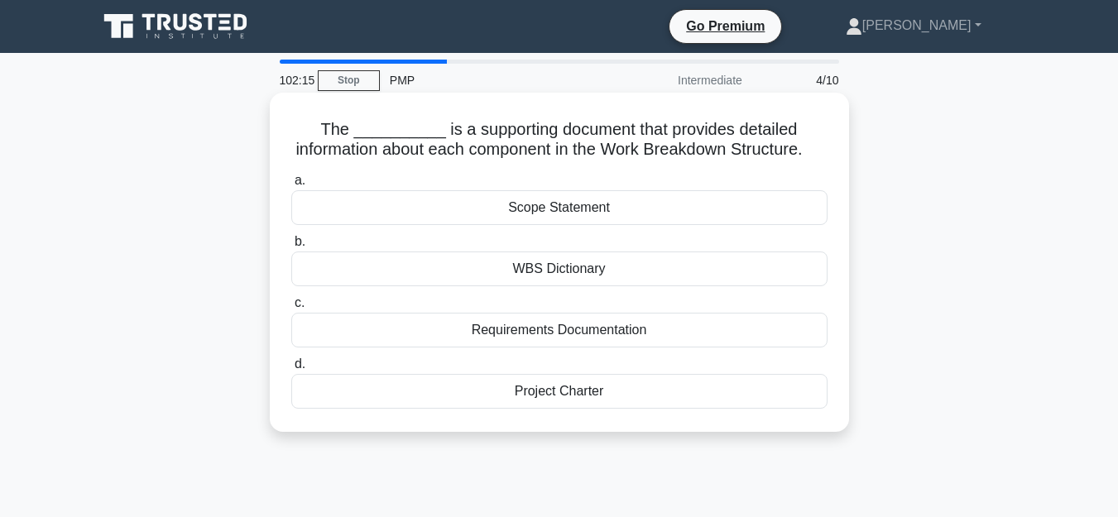
click at [574, 127] on h5 "The __________ is a supporting document that provides detailed information abou…" at bounding box center [559, 139] width 539 height 41
drag, startPoint x: 612, startPoint y: 151, endPoint x: 802, endPoint y: 148, distance: 189.4
click at [802, 148] on h5 "The __________ is a supporting document that provides detailed information abou…" at bounding box center [559, 139] width 539 height 41
drag, startPoint x: 602, startPoint y: 149, endPoint x: 799, endPoint y: 150, distance: 196.9
click at [799, 150] on h5 "The __________ is a supporting document that provides detailed information abou…" at bounding box center [559, 139] width 539 height 41
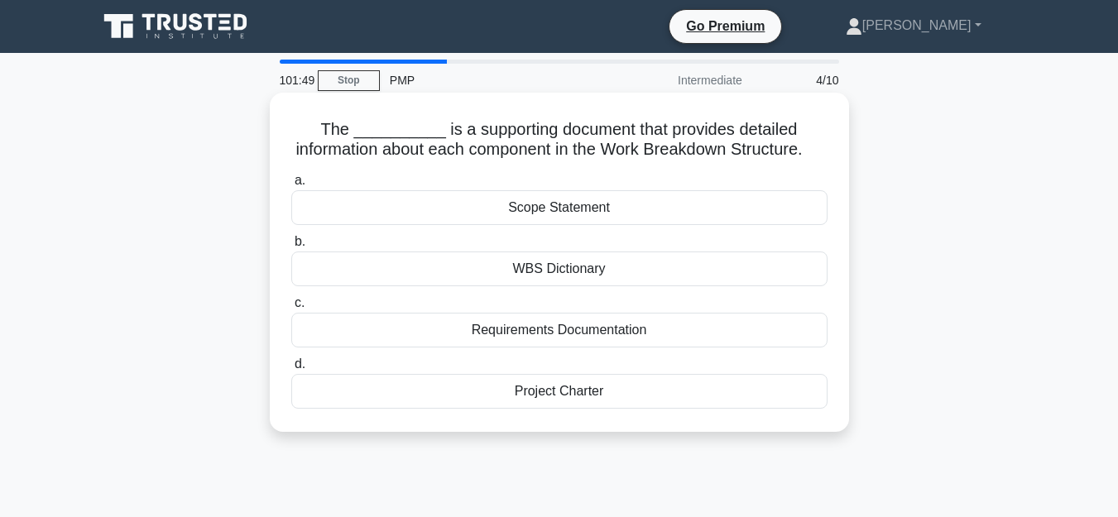
click at [609, 253] on div "WBS Dictionary" at bounding box center [559, 268] width 536 height 35
click at [291, 247] on input "b. WBS Dictionary" at bounding box center [291, 242] width 0 height 11
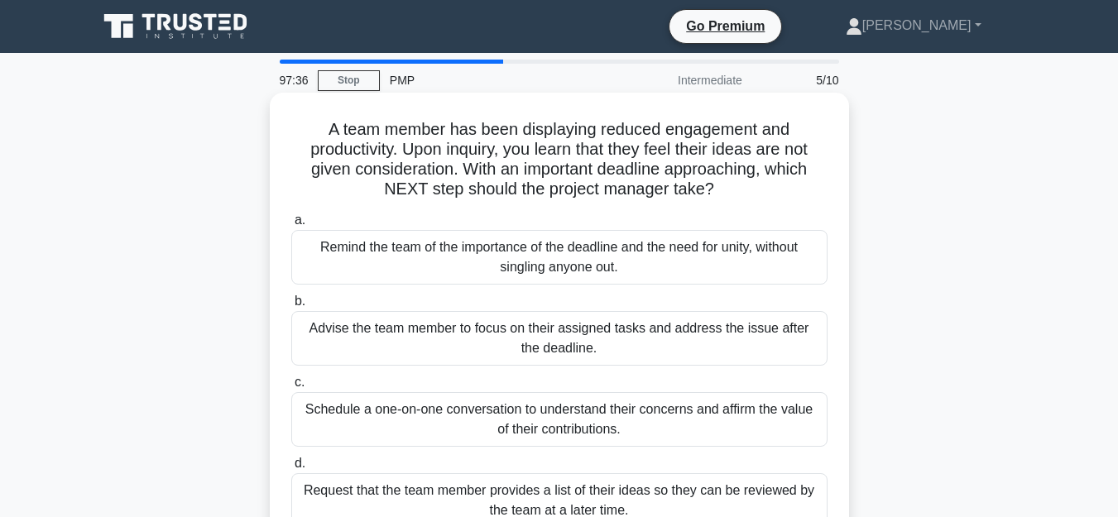
click at [627, 499] on div "Request that the team member provides a list of their ideas so they can be revi…" at bounding box center [559, 500] width 536 height 55
click at [291, 469] on input "d. Request that the team member provides a list of their ideas so they can be r…" at bounding box center [291, 463] width 0 height 11
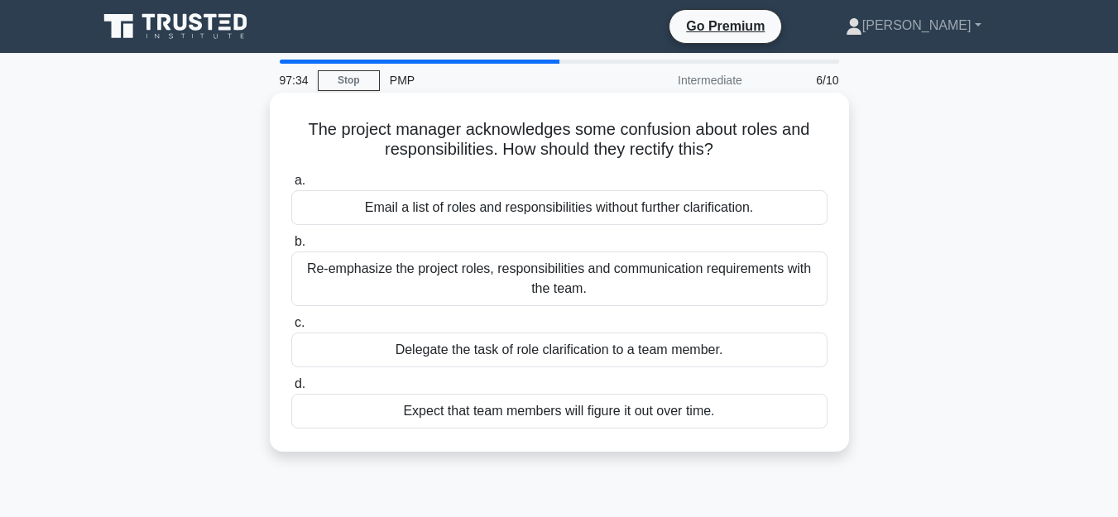
click at [639, 111] on div "The project manager acknowledges some confusion about roles and responsibilitie…" at bounding box center [559, 272] width 566 height 346
click at [632, 271] on div "Re-emphasize the project roles, responsibilities and communication requirements…" at bounding box center [559, 278] width 536 height 55
click at [291, 247] on input "b. Re-emphasize the project roles, responsibilities and communication requireme…" at bounding box center [291, 242] width 0 height 11
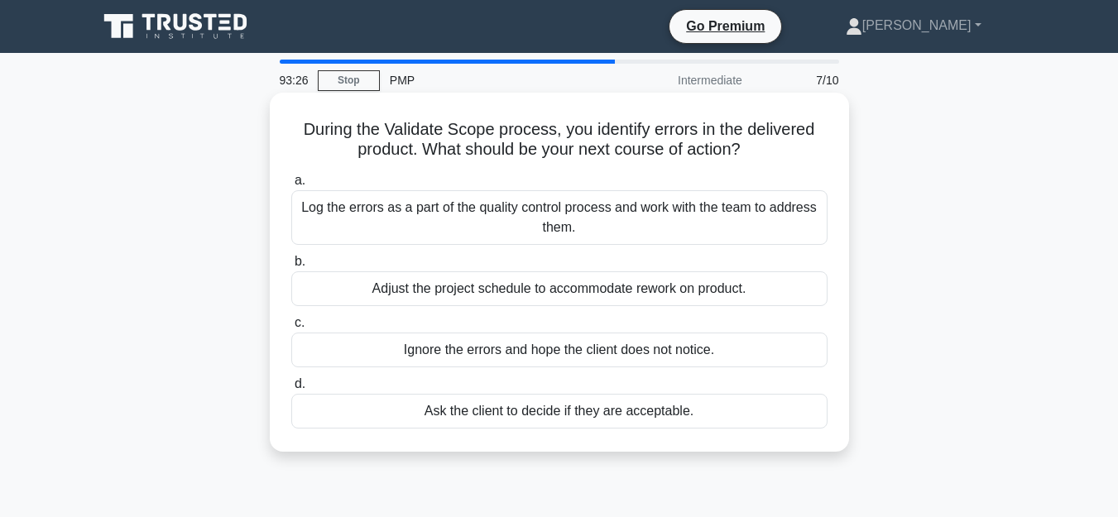
click at [616, 280] on div "Adjust the project schedule to accommodate rework on product." at bounding box center [559, 288] width 536 height 35
click at [291, 267] on input "b. Adjust the project schedule to accommodate rework on product." at bounding box center [291, 261] width 0 height 11
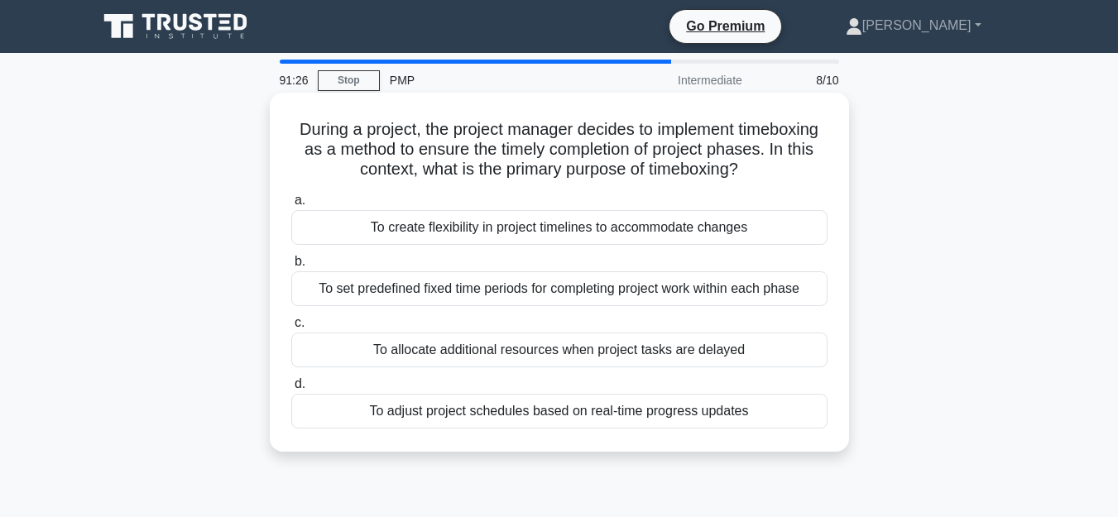
click at [472, 289] on div "To set predefined fixed time periods for completing project work within each ph…" at bounding box center [559, 288] width 536 height 35
click at [291, 267] on input "b. To set predefined fixed time periods for completing project work within each…" at bounding box center [291, 261] width 0 height 11
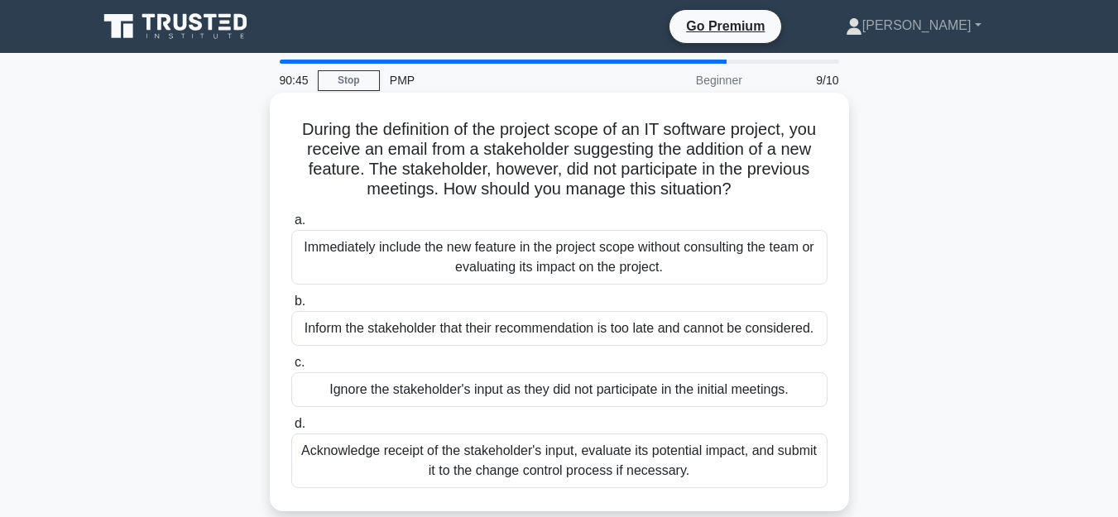
click at [749, 467] on div "Acknowledge receipt of the stakeholder's input, evaluate its potential impact, …" at bounding box center [559, 460] width 536 height 55
click at [291, 429] on input "d. Acknowledge receipt of the stakeholder's input, evaluate its potential impac…" at bounding box center [291, 424] width 0 height 11
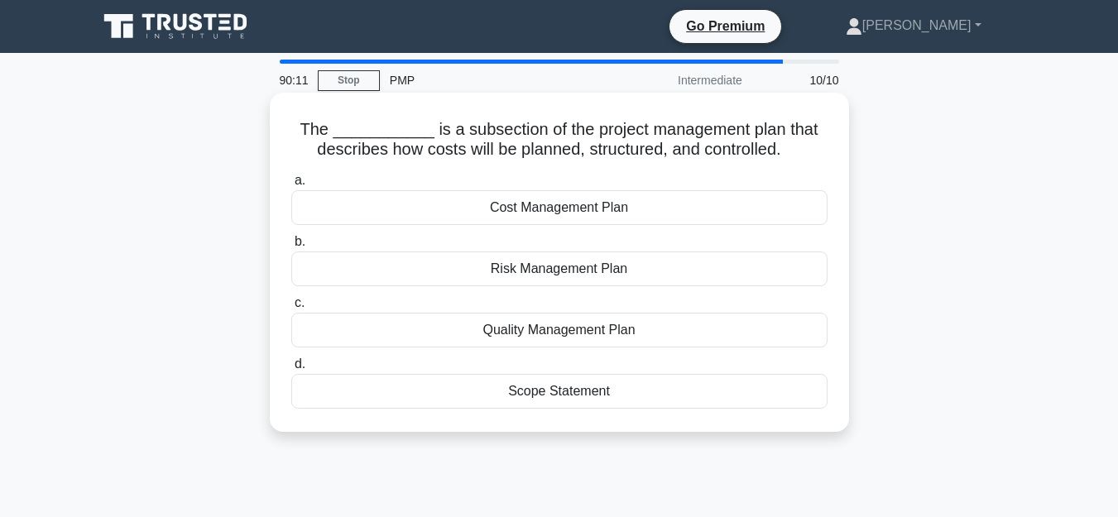
click at [670, 199] on div "Cost Management Plan" at bounding box center [559, 207] width 536 height 35
click at [291, 186] on input "a. Cost Management Plan" at bounding box center [291, 180] width 0 height 11
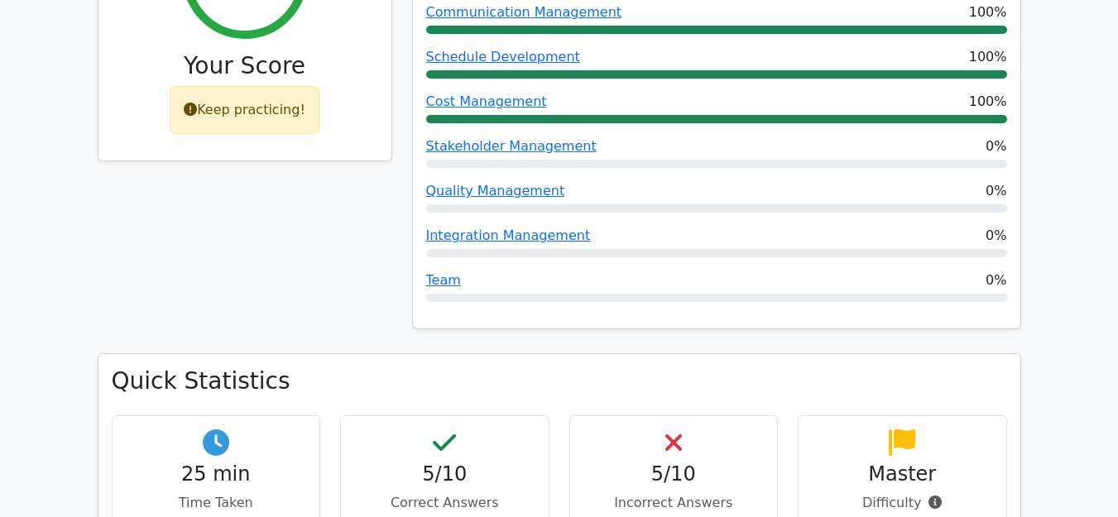
scroll to position [893, 0]
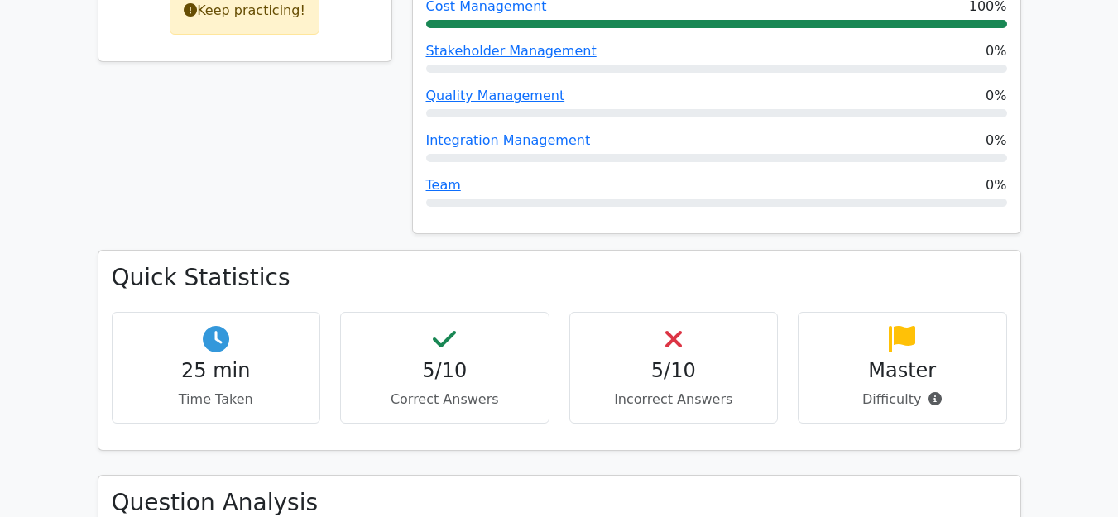
click at [424, 324] on div "5/10 Correct Answers" at bounding box center [444, 368] width 209 height 112
click at [676, 312] on div "5/10 Incorrect Answers" at bounding box center [673, 368] width 209 height 112
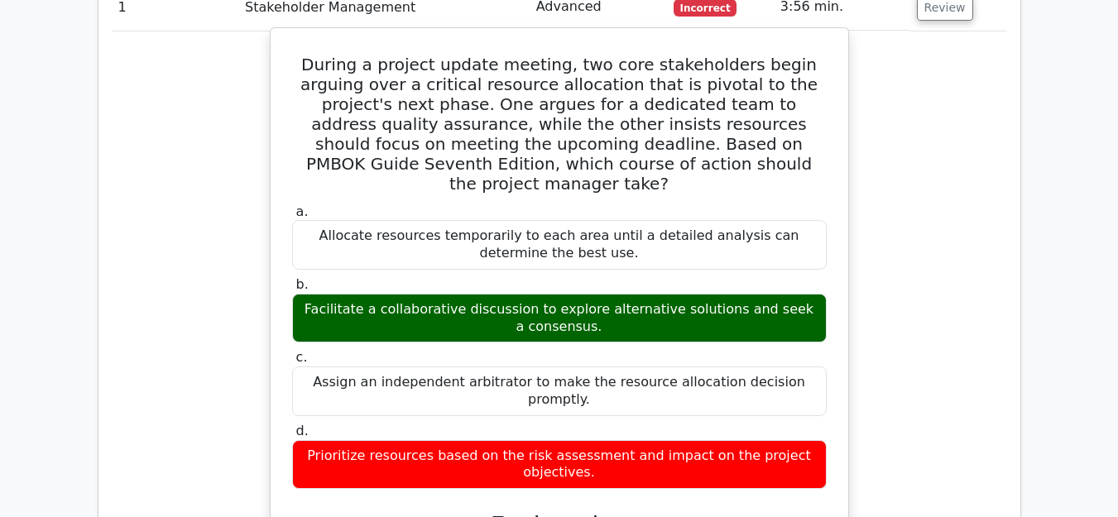
scroll to position [1390, 0]
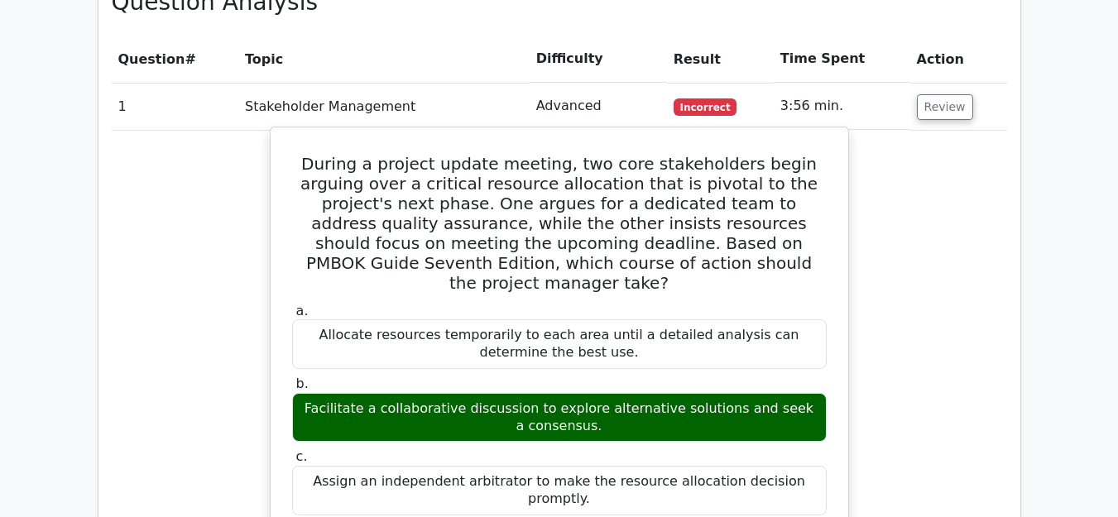
click at [534, 350] on div "a. Allocate resources temporarily to each area until a detailed analysis can de…" at bounding box center [559, 445] width 554 height 293
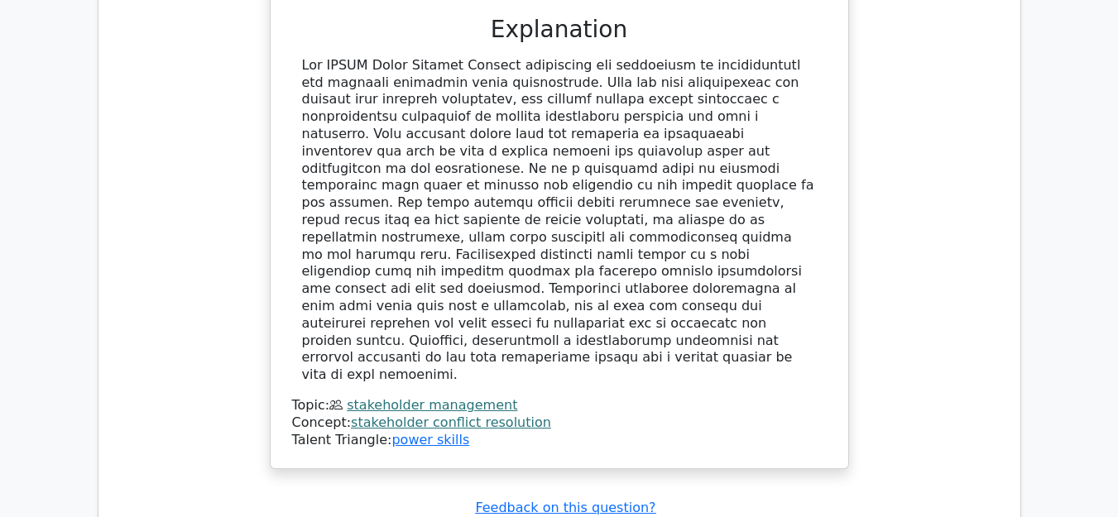
scroll to position [2184, 0]
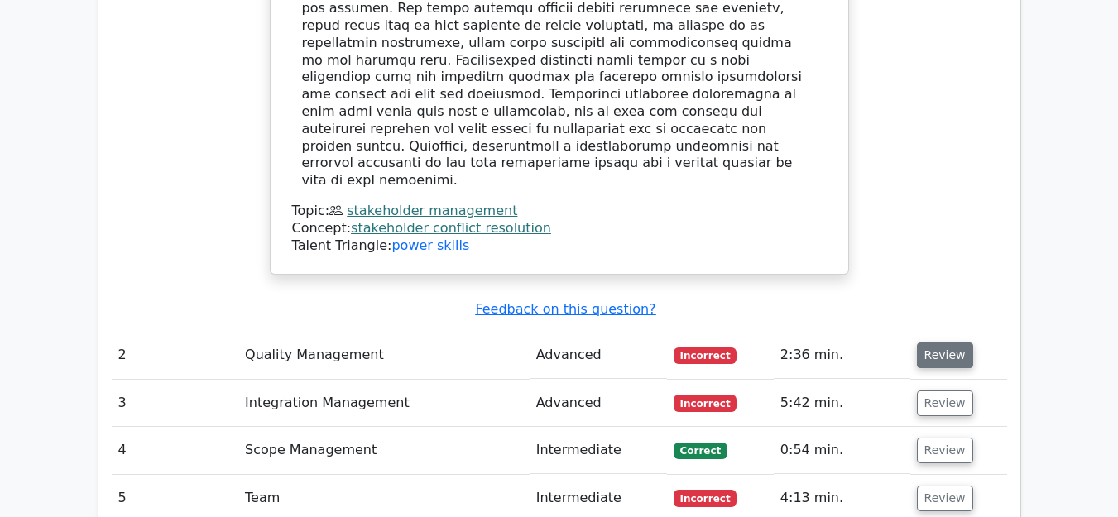
click at [944, 342] on button "Review" at bounding box center [945, 355] width 56 height 26
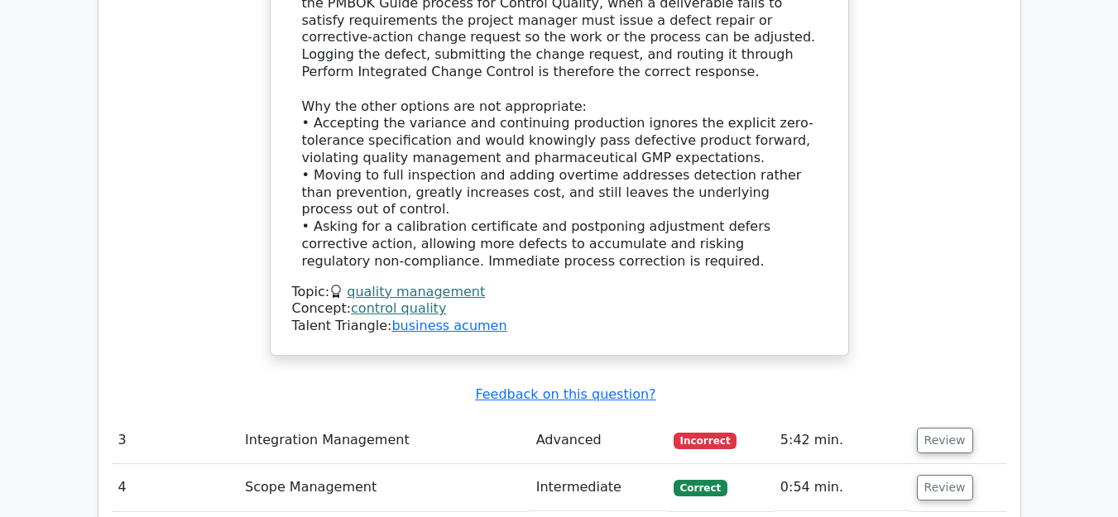
scroll to position [3276, 0]
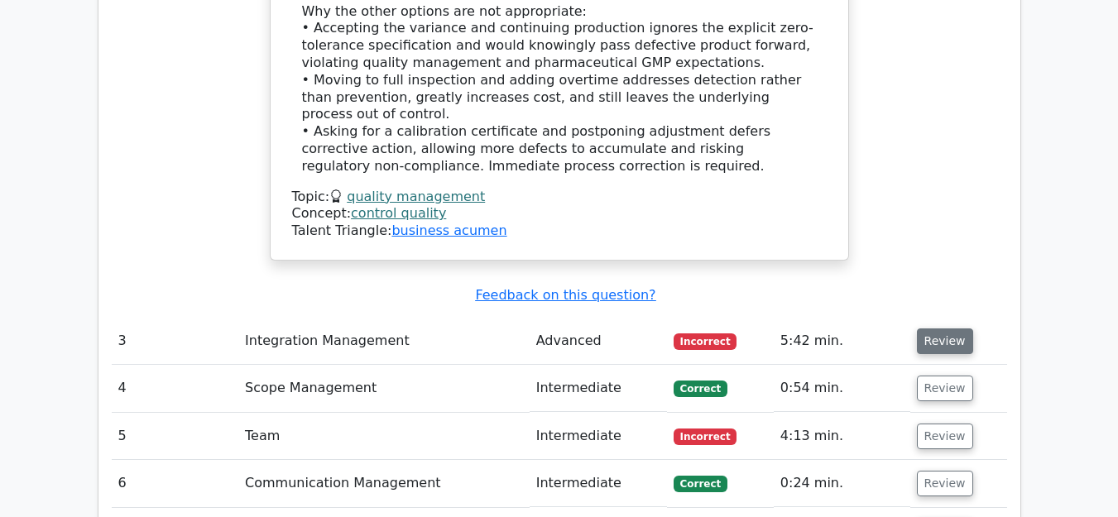
click at [942, 328] on button "Review" at bounding box center [945, 341] width 56 height 26
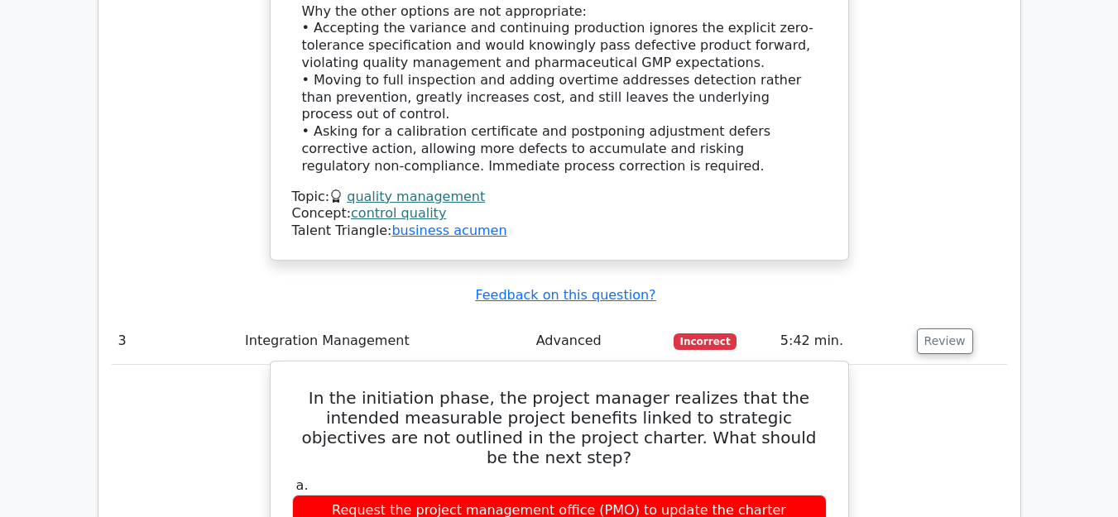
drag, startPoint x: 635, startPoint y: 319, endPoint x: 706, endPoint y: 318, distance: 71.2
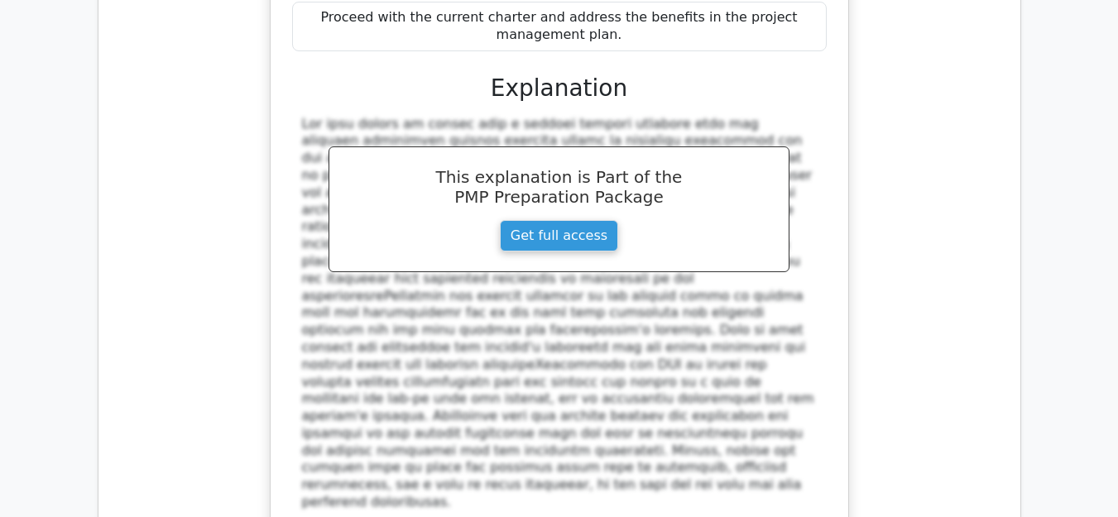
scroll to position [4169, 0]
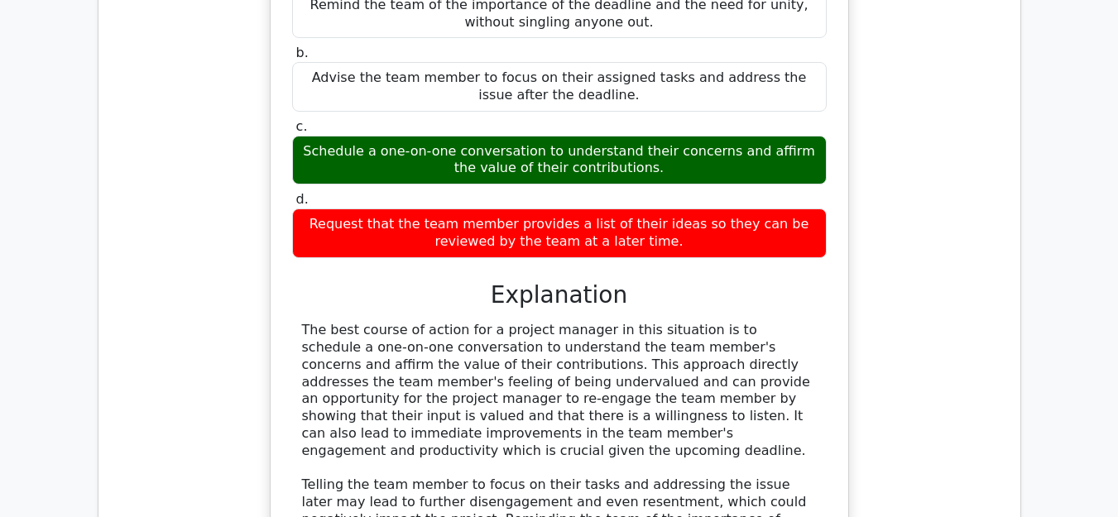
scroll to position [5062, 0]
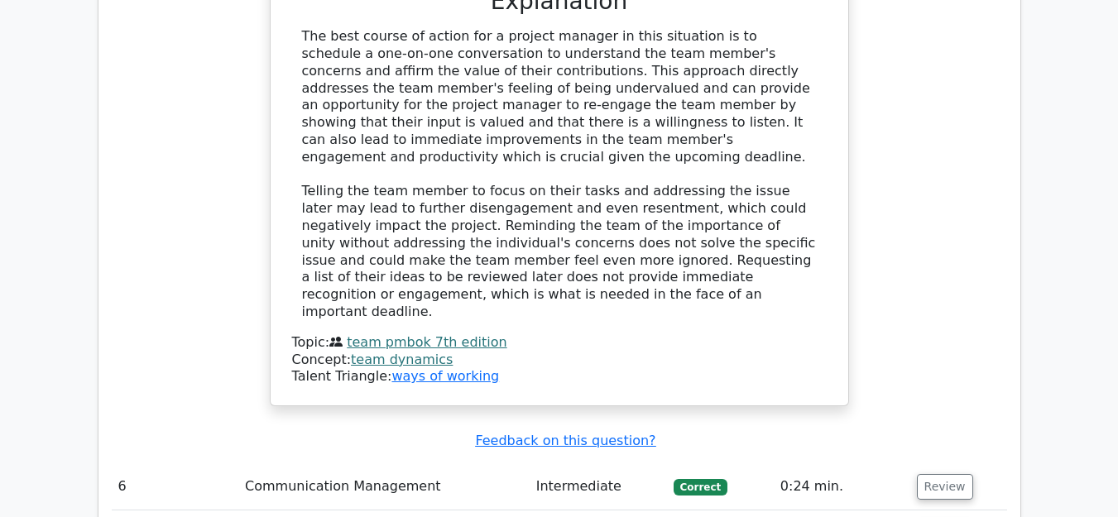
drag, startPoint x: 380, startPoint y: 347, endPoint x: 762, endPoint y: 361, distance: 382.4
